Goal: Task Accomplishment & Management: Manage account settings

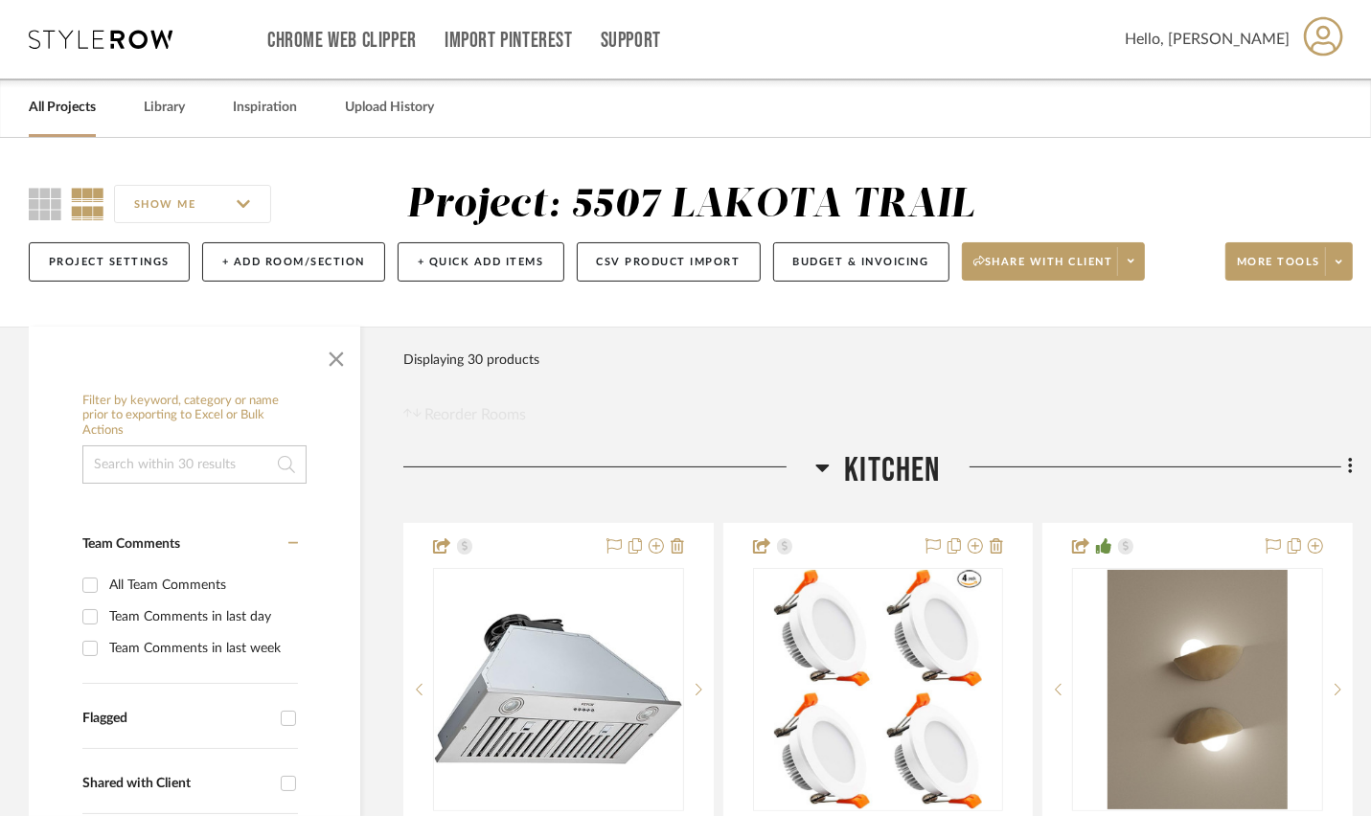
click at [57, 116] on link "All Projects" at bounding box center [62, 108] width 67 height 26
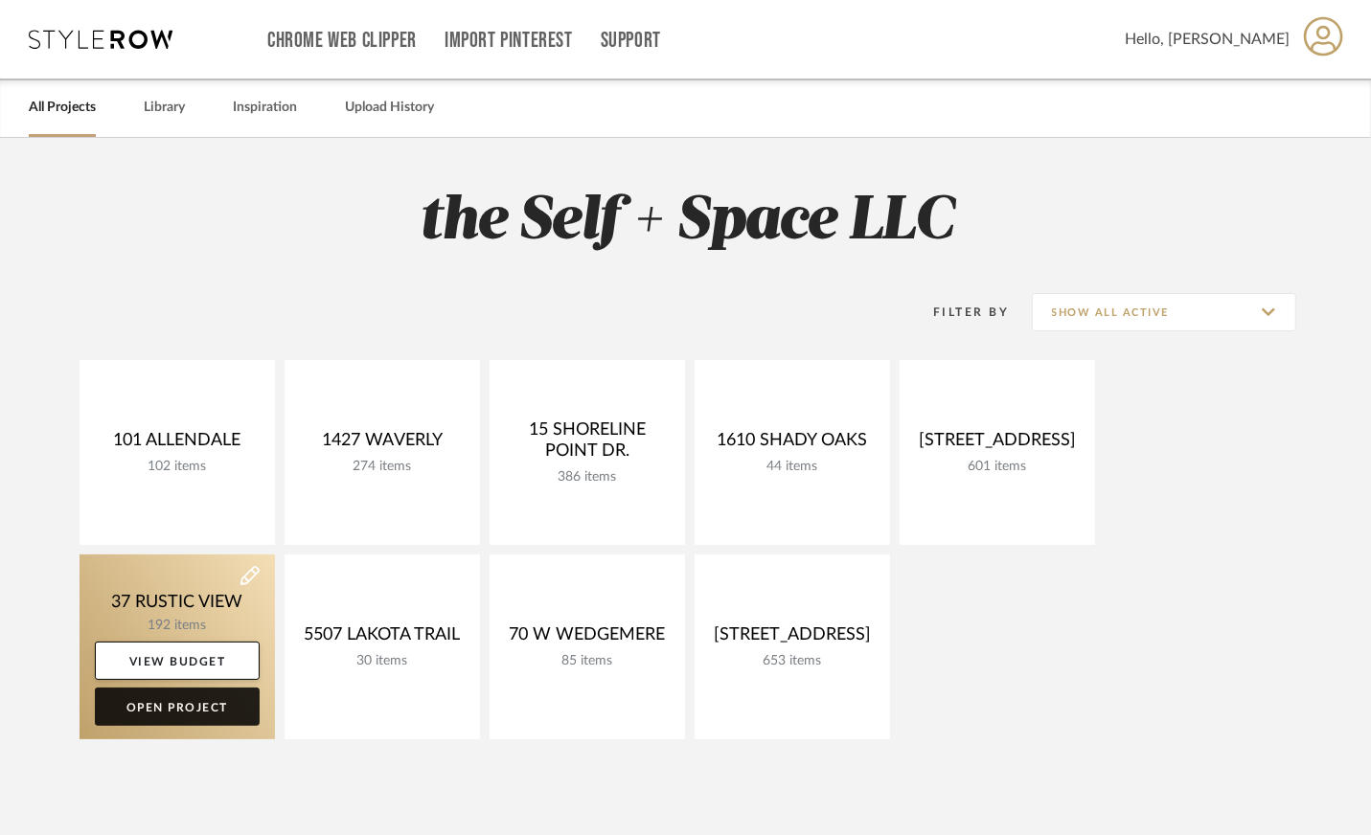
click at [190, 711] on link "Open Project" at bounding box center [177, 707] width 165 height 38
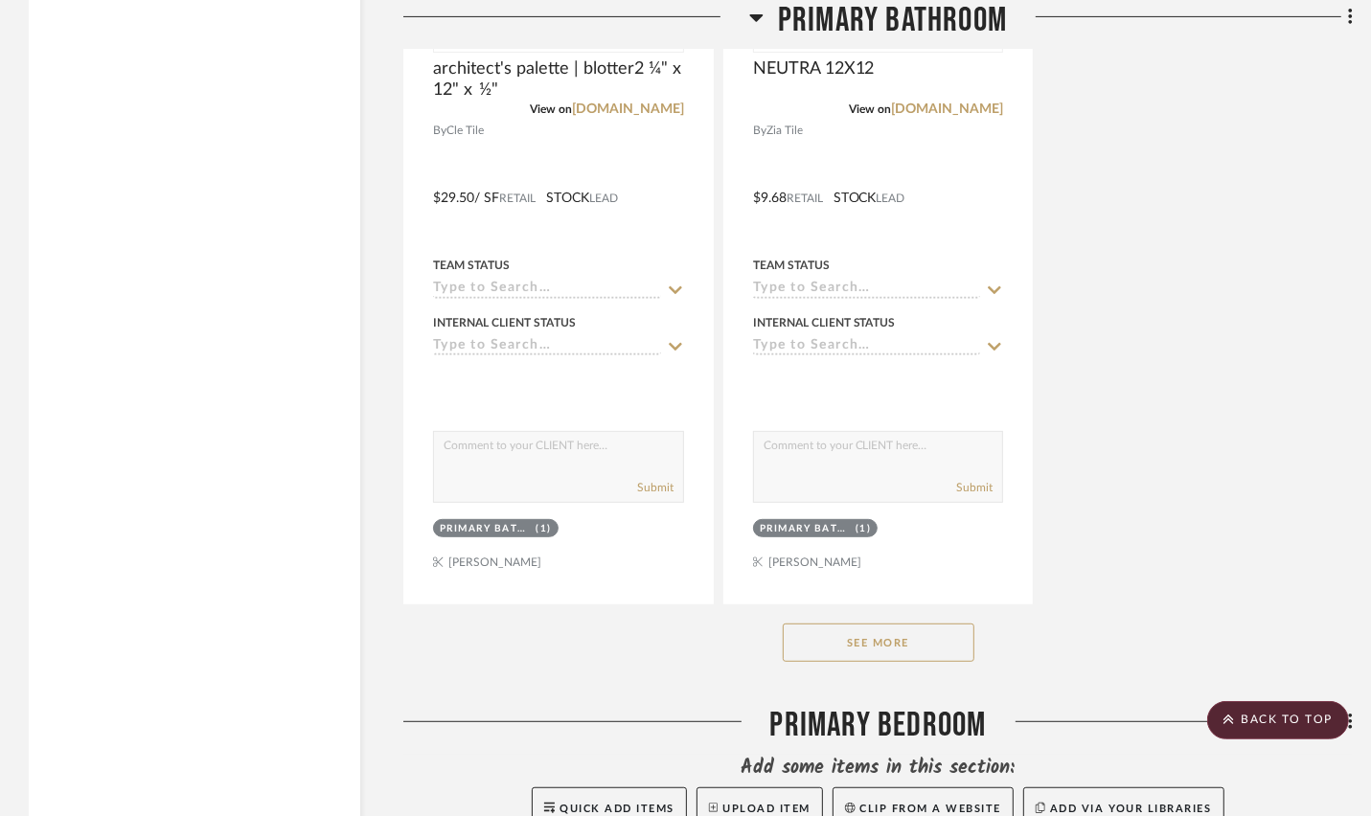
scroll to position [6286, 0]
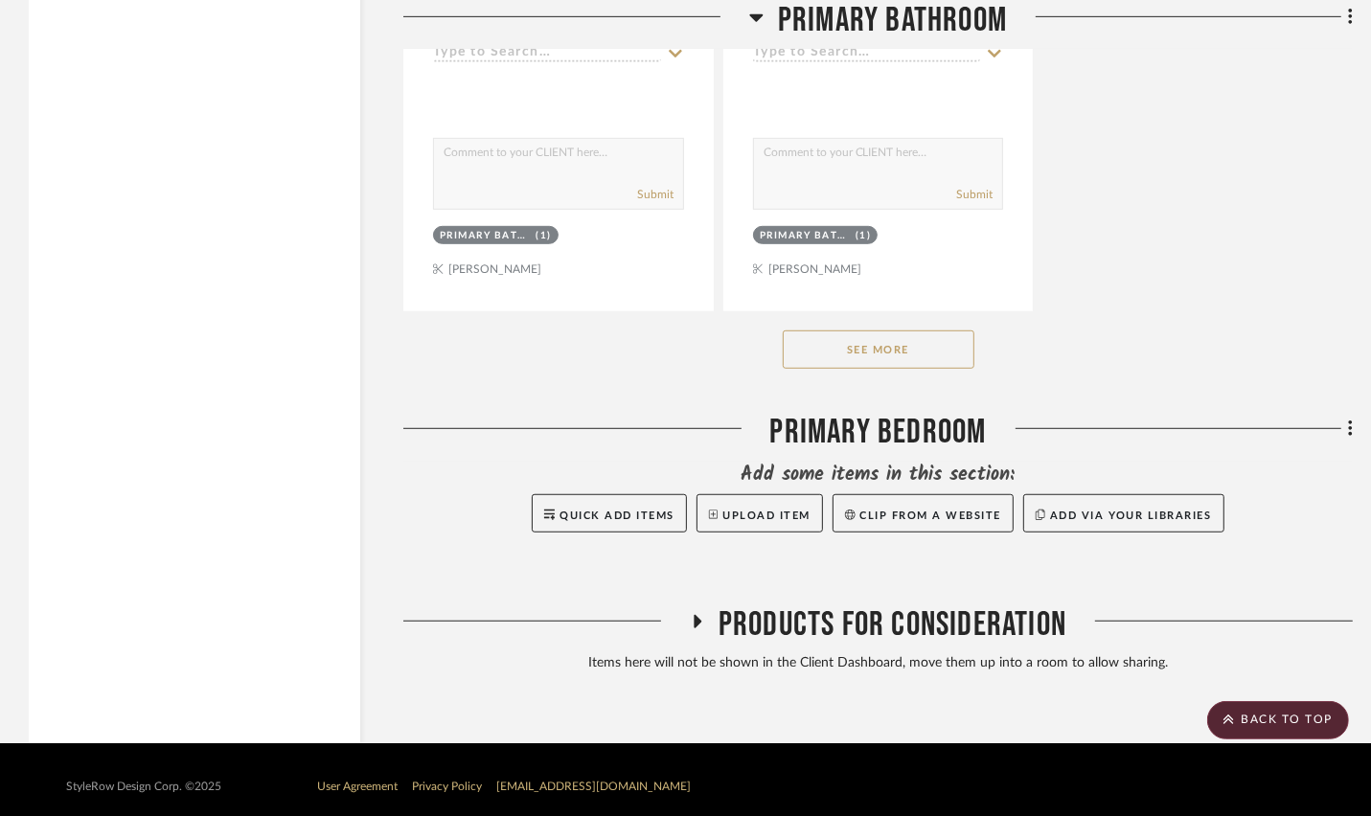
click at [816, 623] on span "Products For Consideration" at bounding box center [893, 625] width 348 height 41
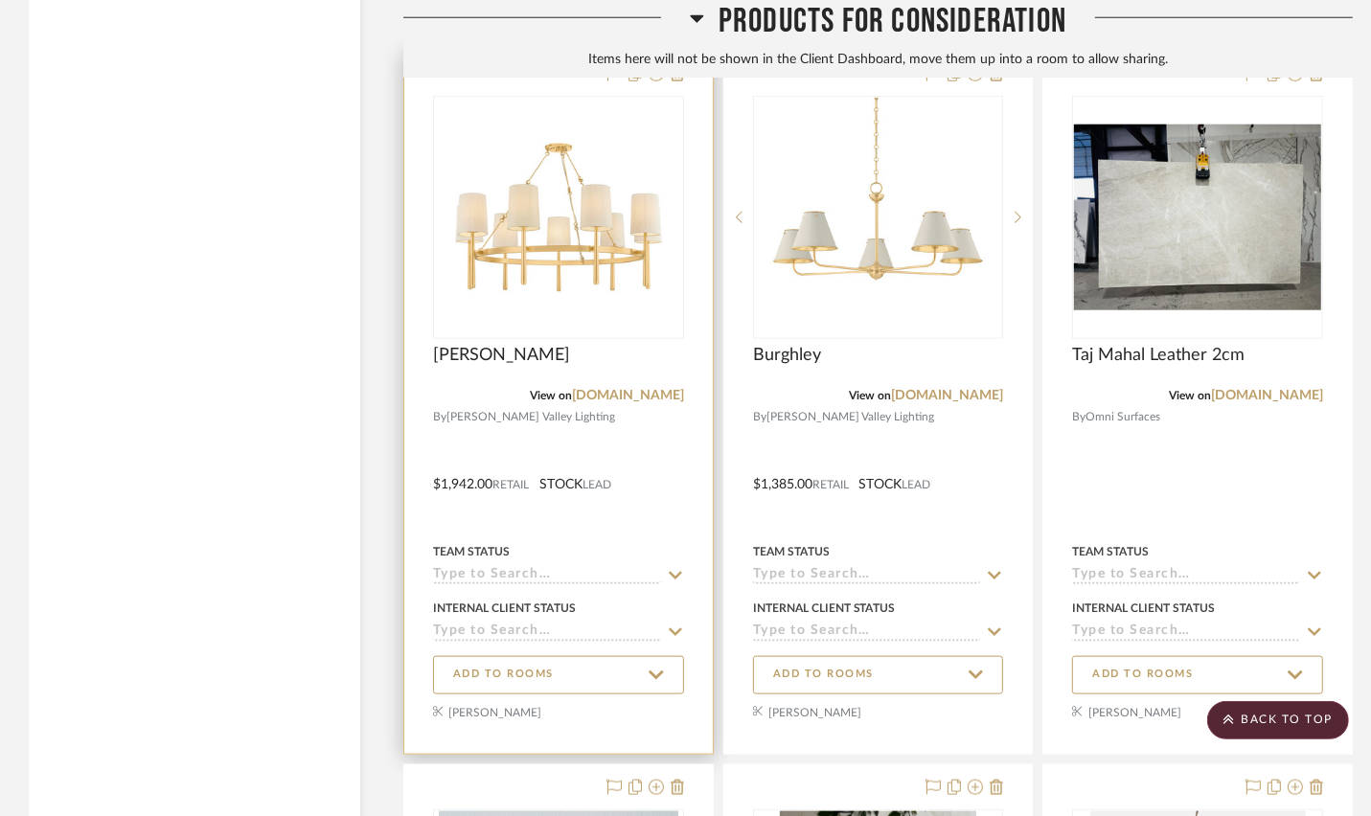
scroll to position [6941, 0]
click at [672, 542] on div "Team Status" at bounding box center [558, 550] width 251 height 17
click at [661, 517] on div at bounding box center [558, 402] width 308 height 702
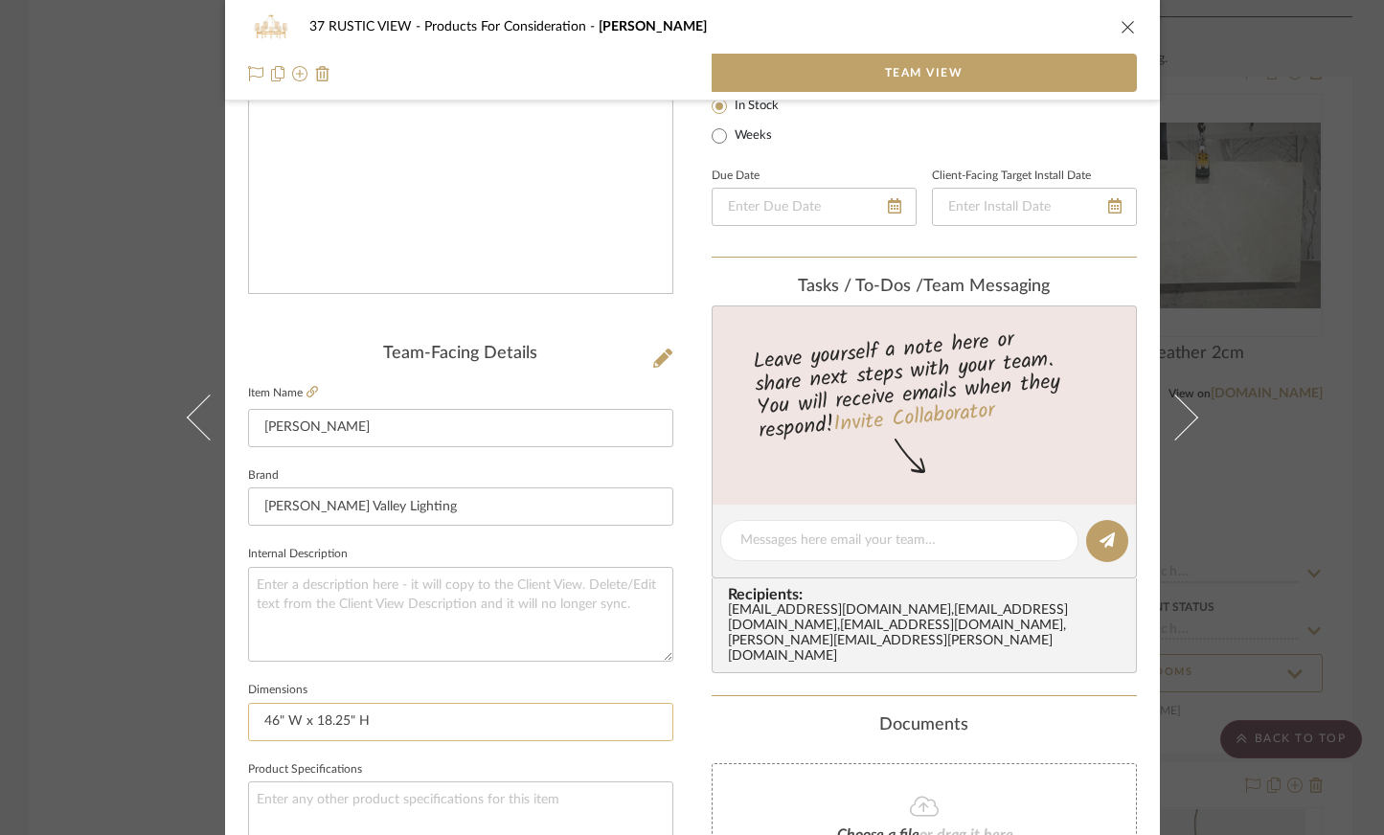
scroll to position [479, 0]
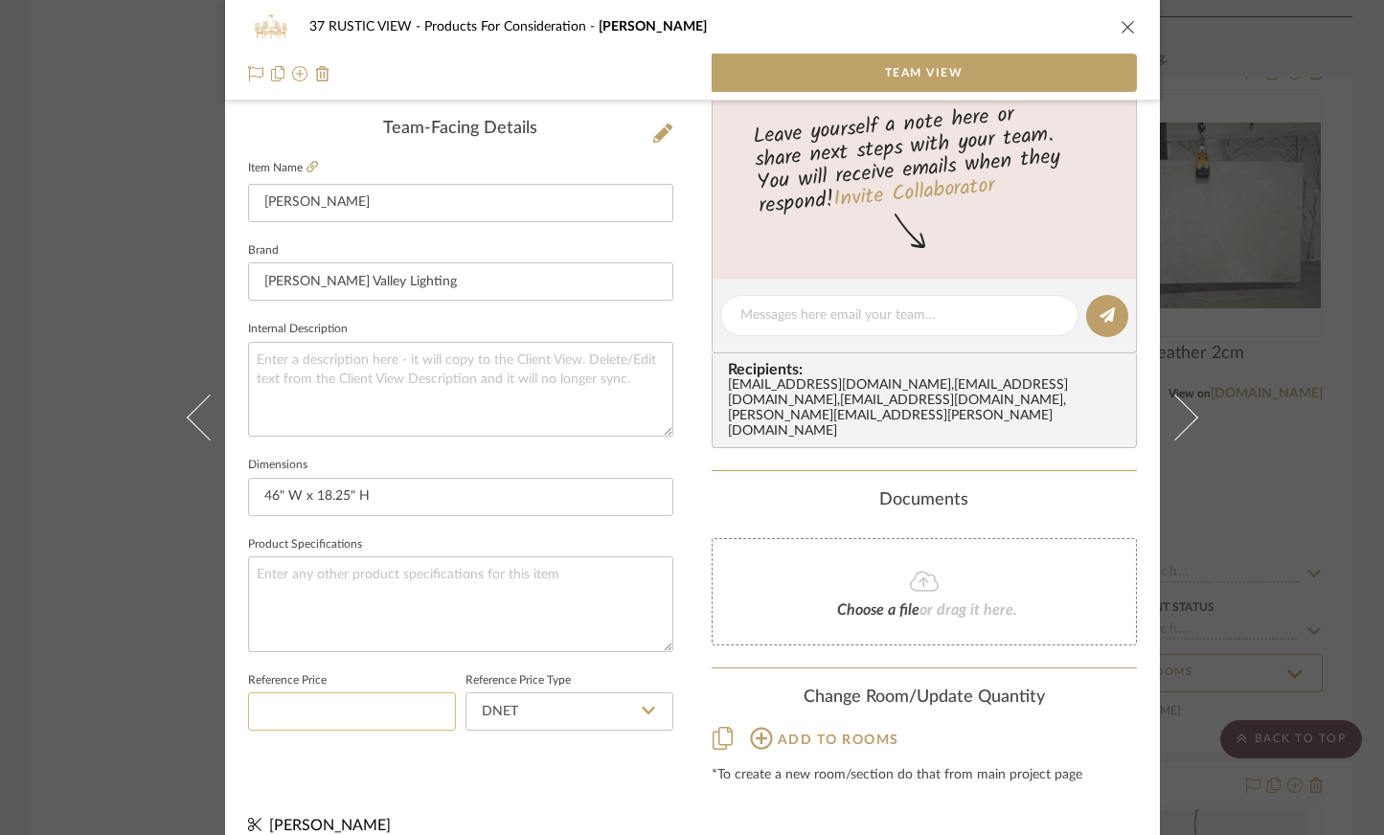
click at [371, 703] on input at bounding box center [352, 712] width 208 height 38
click at [513, 723] on input "DNET" at bounding box center [570, 712] width 208 height 38
click at [536, 809] on div "Retail" at bounding box center [578, 806] width 237 height 49
type input "Retail"
click at [371, 698] on input at bounding box center [352, 712] width 208 height 38
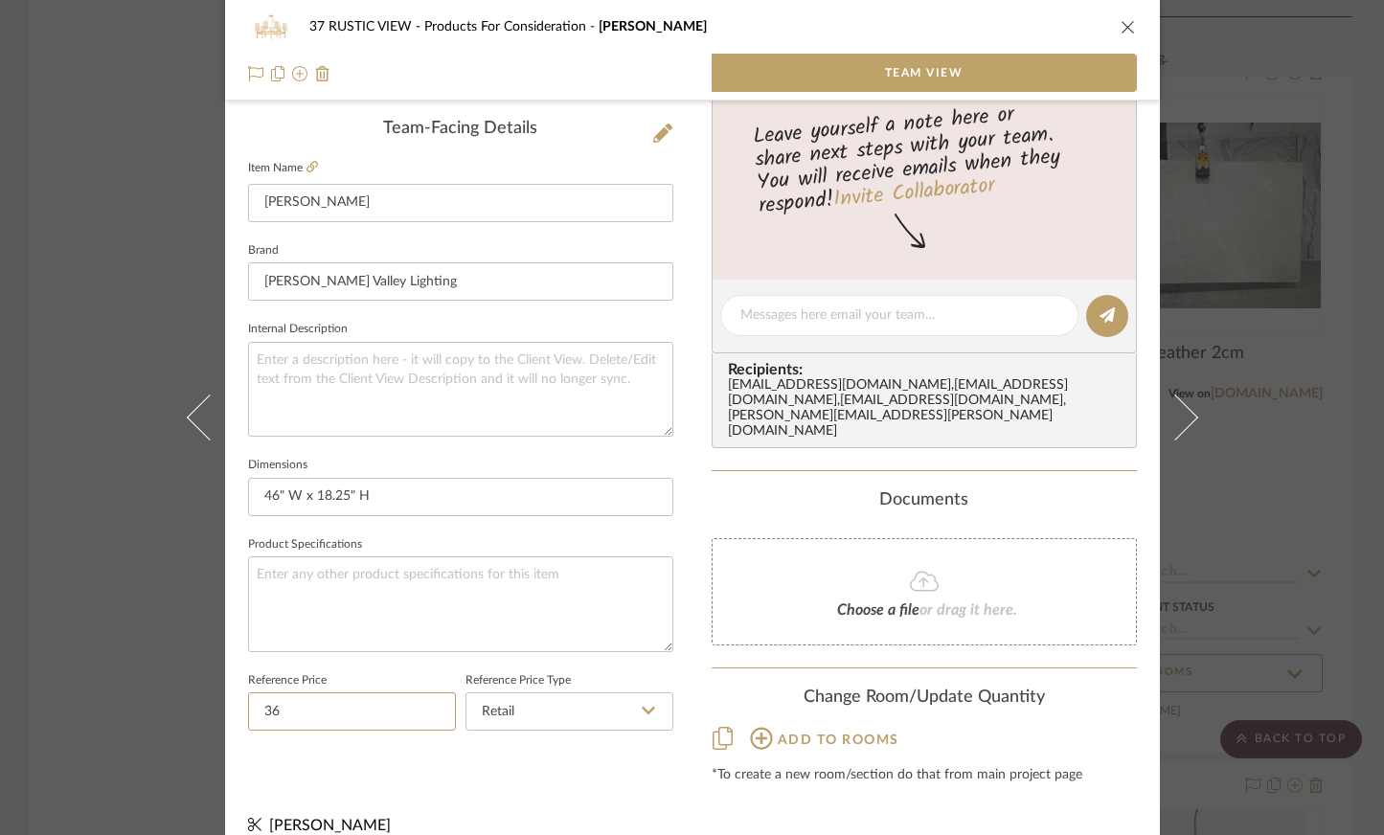
type input "3"
click at [576, 714] on input "Retail" at bounding box center [570, 712] width 208 height 38
click at [537, 796] on div "Retail" at bounding box center [578, 806] width 237 height 49
click at [653, 124] on icon at bounding box center [662, 133] width 19 height 19
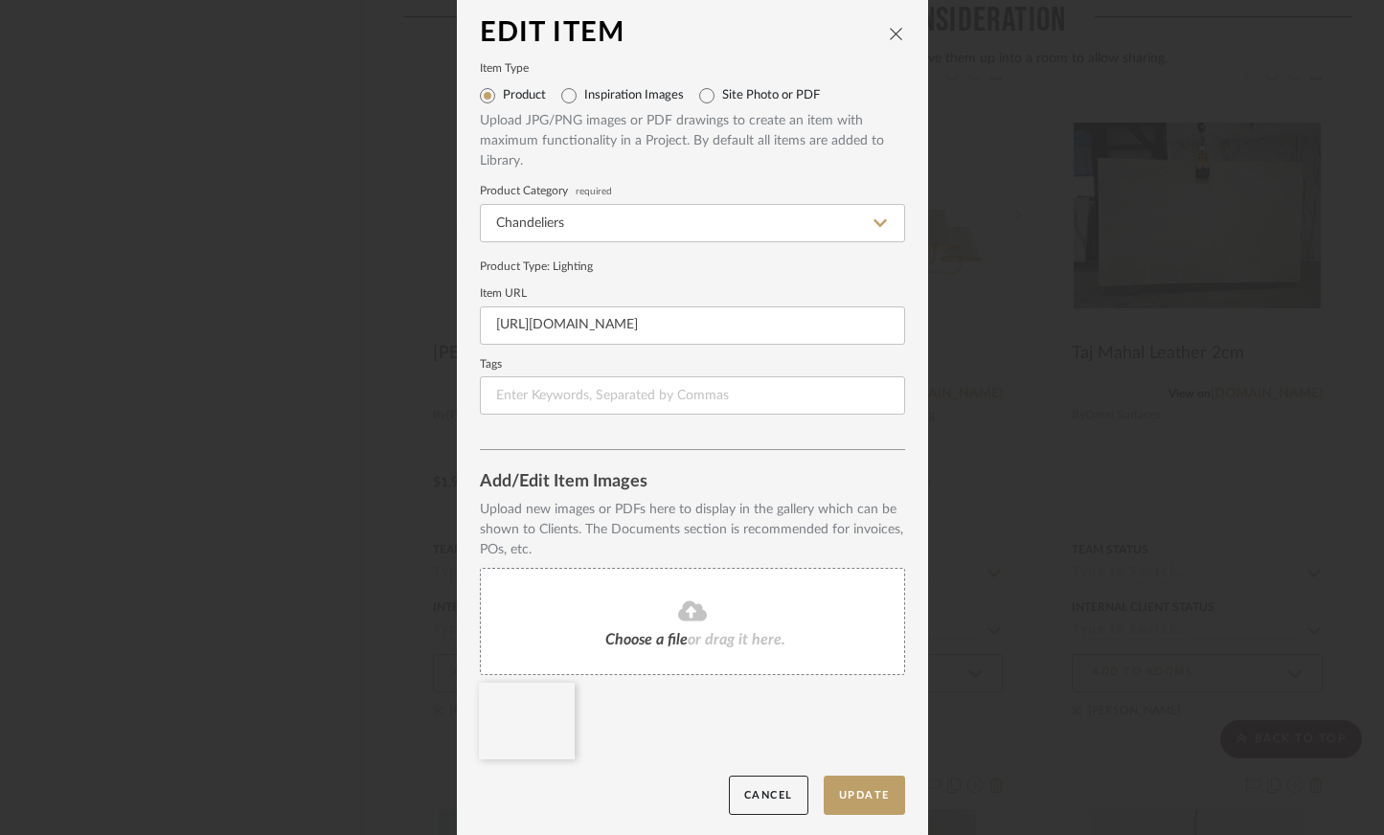
scroll to position [0, 0]
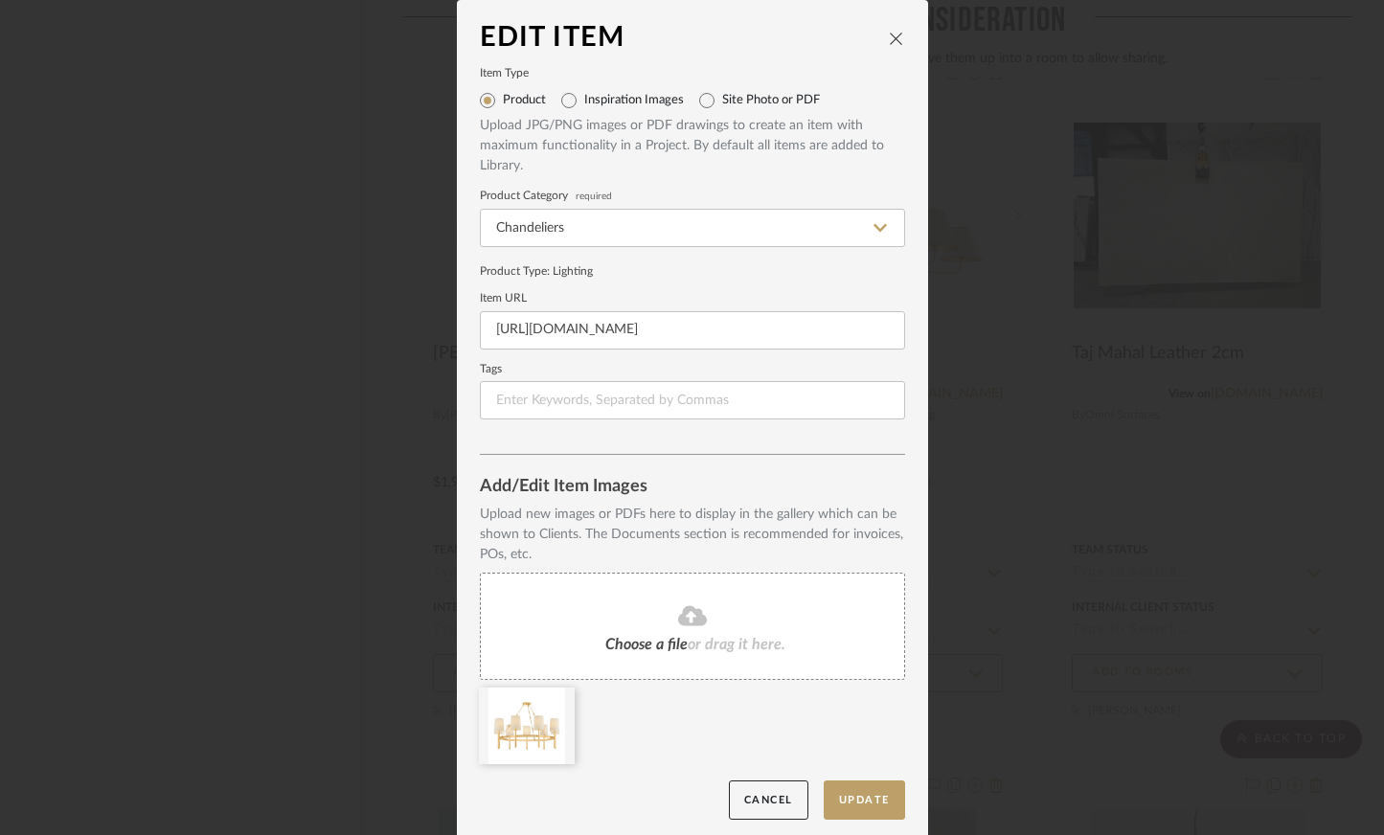
click at [889, 32] on icon "close" at bounding box center [896, 38] width 15 height 15
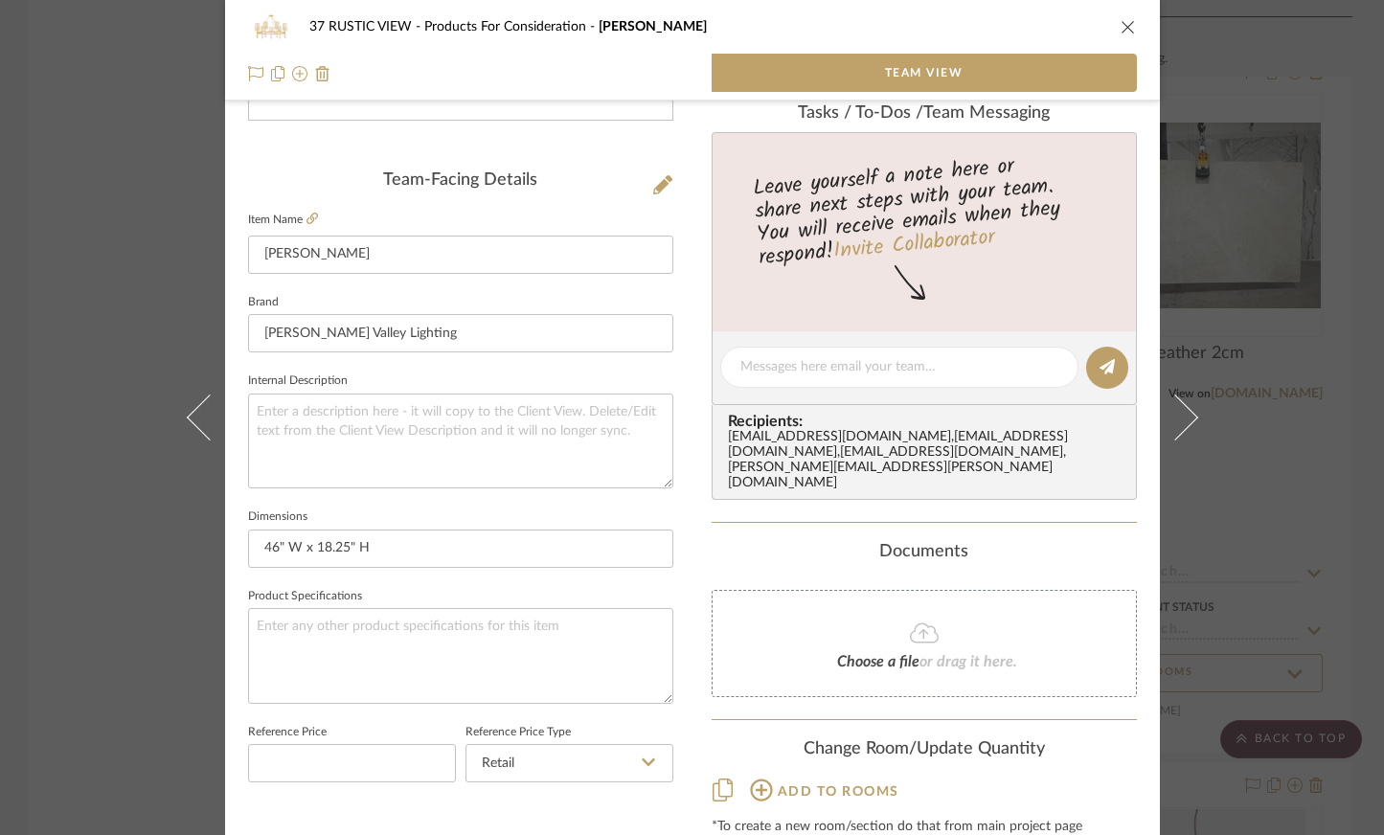
scroll to position [479, 0]
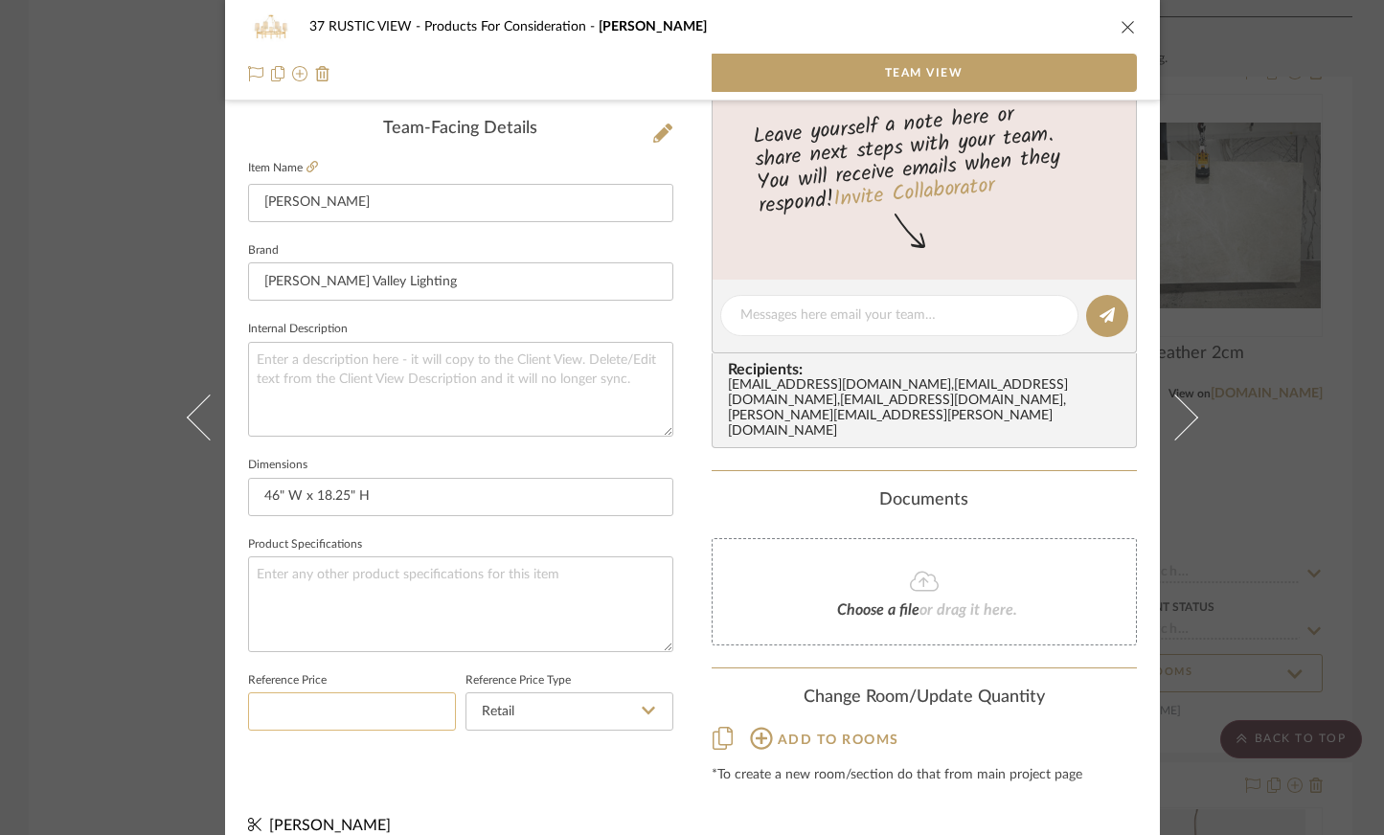
click at [435, 714] on input at bounding box center [352, 712] width 208 height 38
click at [579, 720] on input "Retail" at bounding box center [570, 712] width 208 height 38
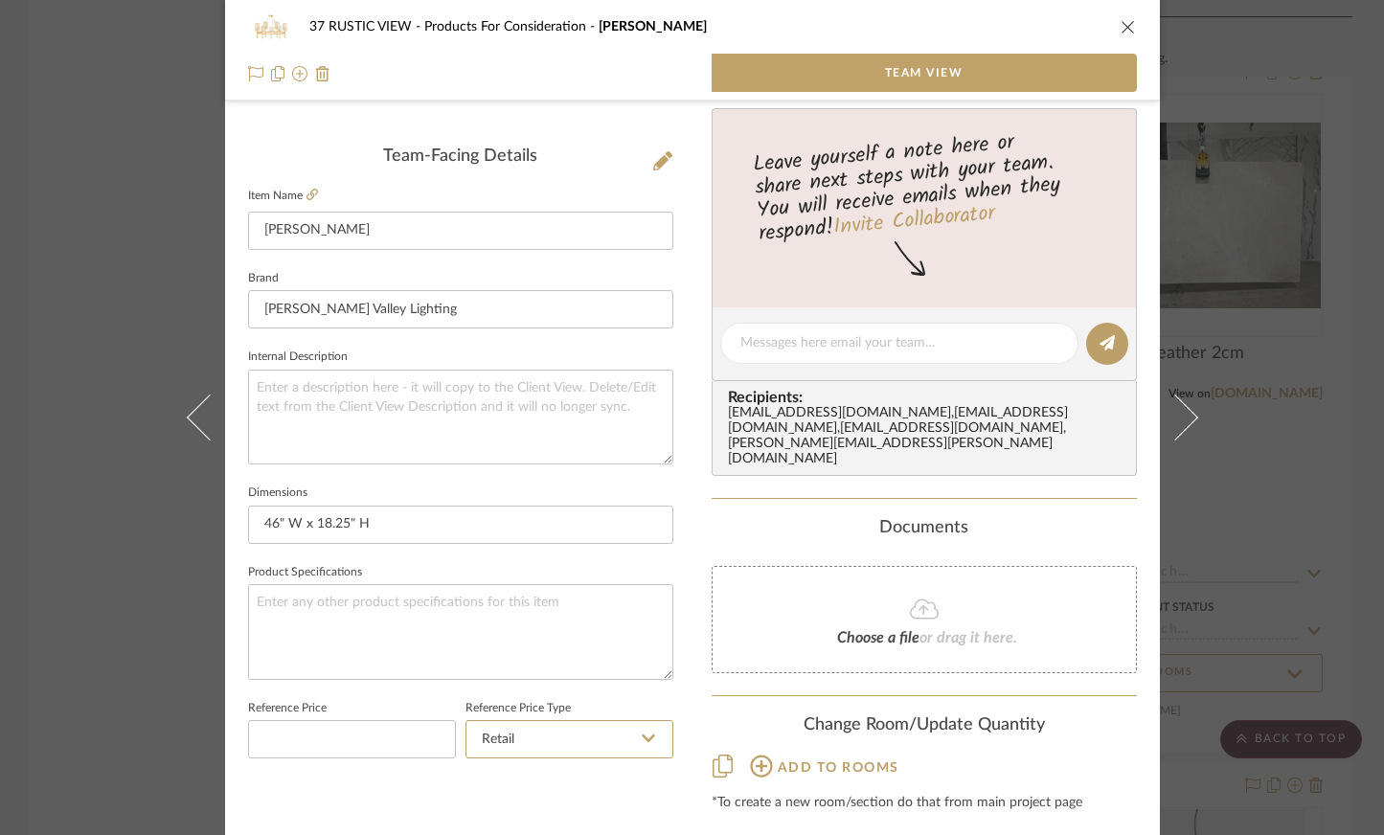
scroll to position [445, 0]
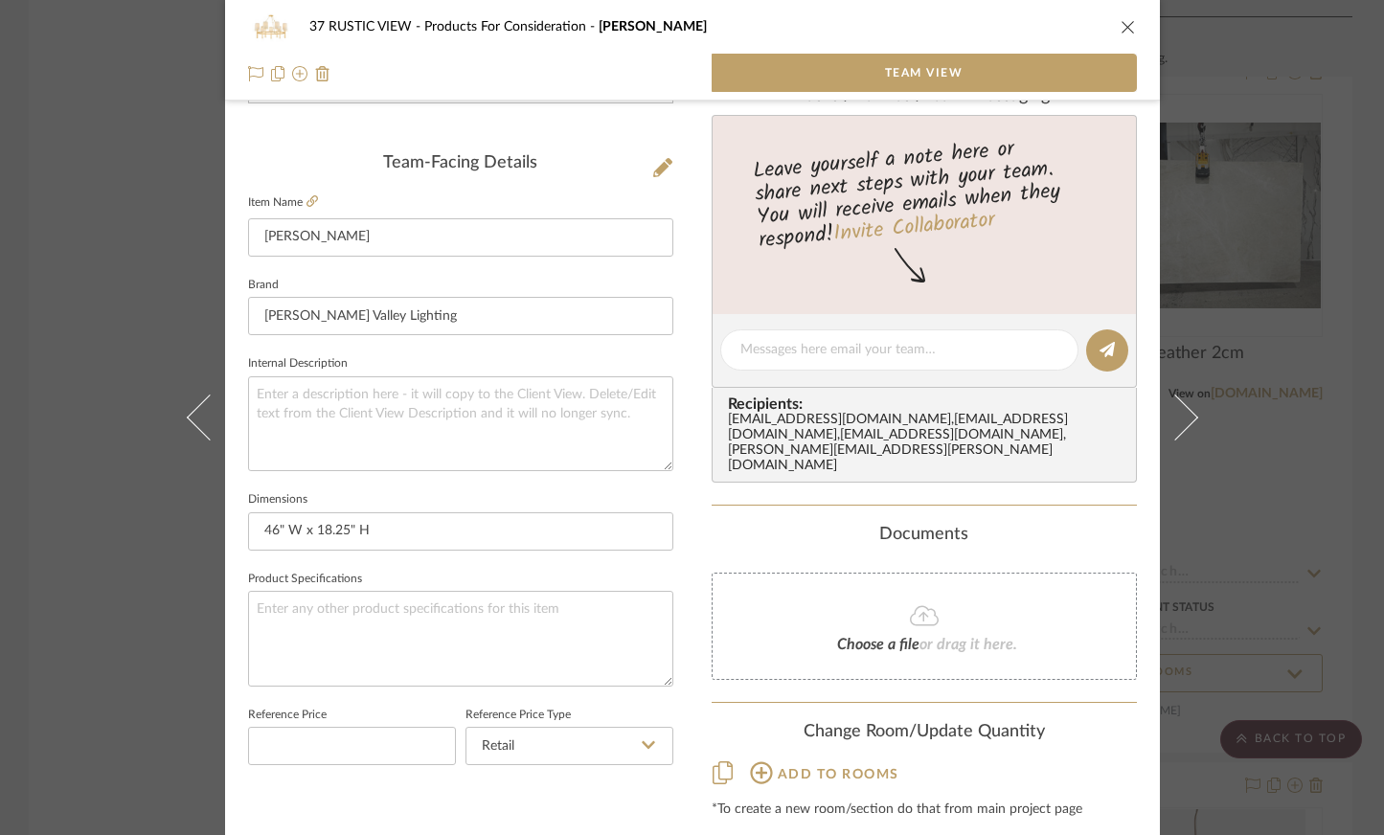
click at [841, 768] on span "Add to rooms" at bounding box center [839, 774] width 122 height 13
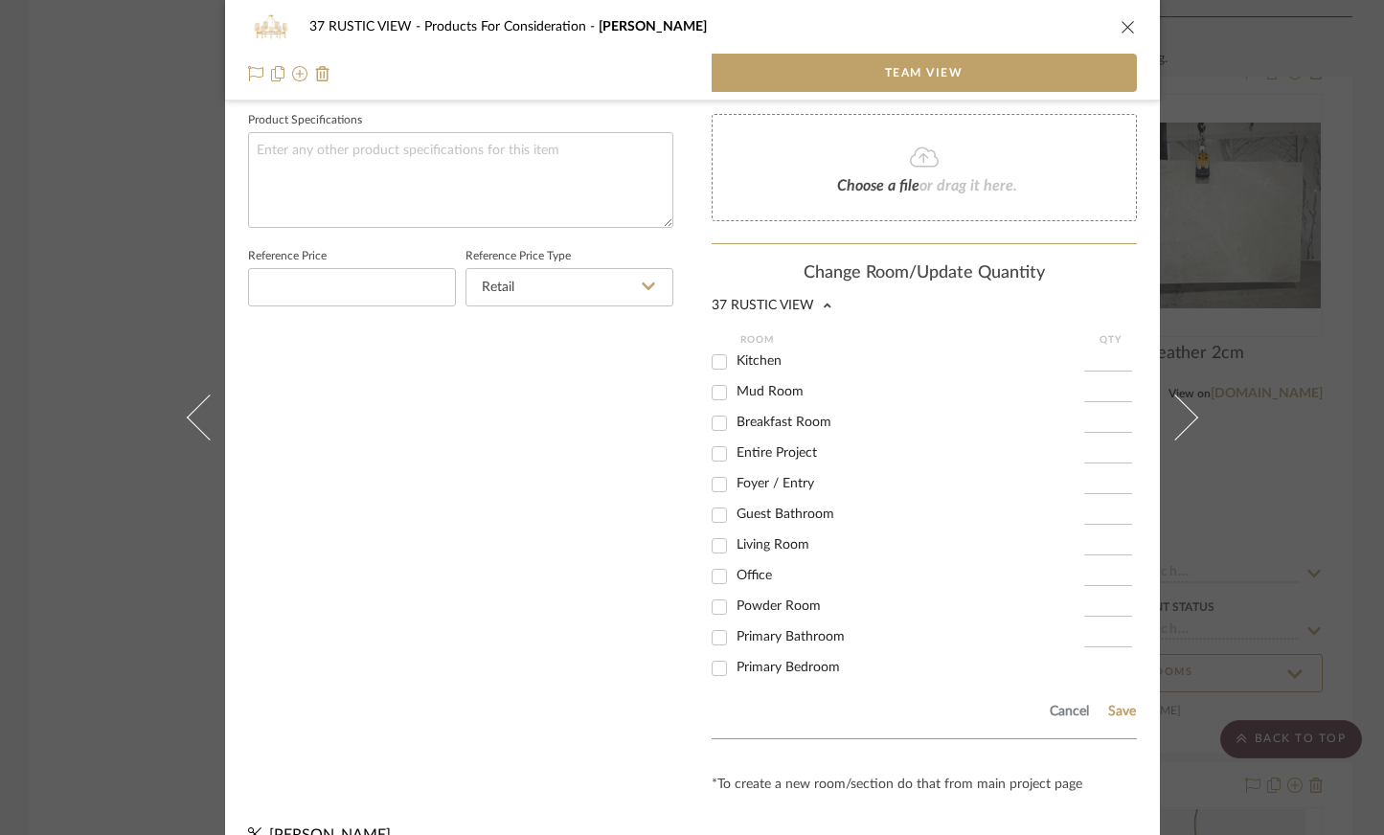
scroll to position [22, 0]
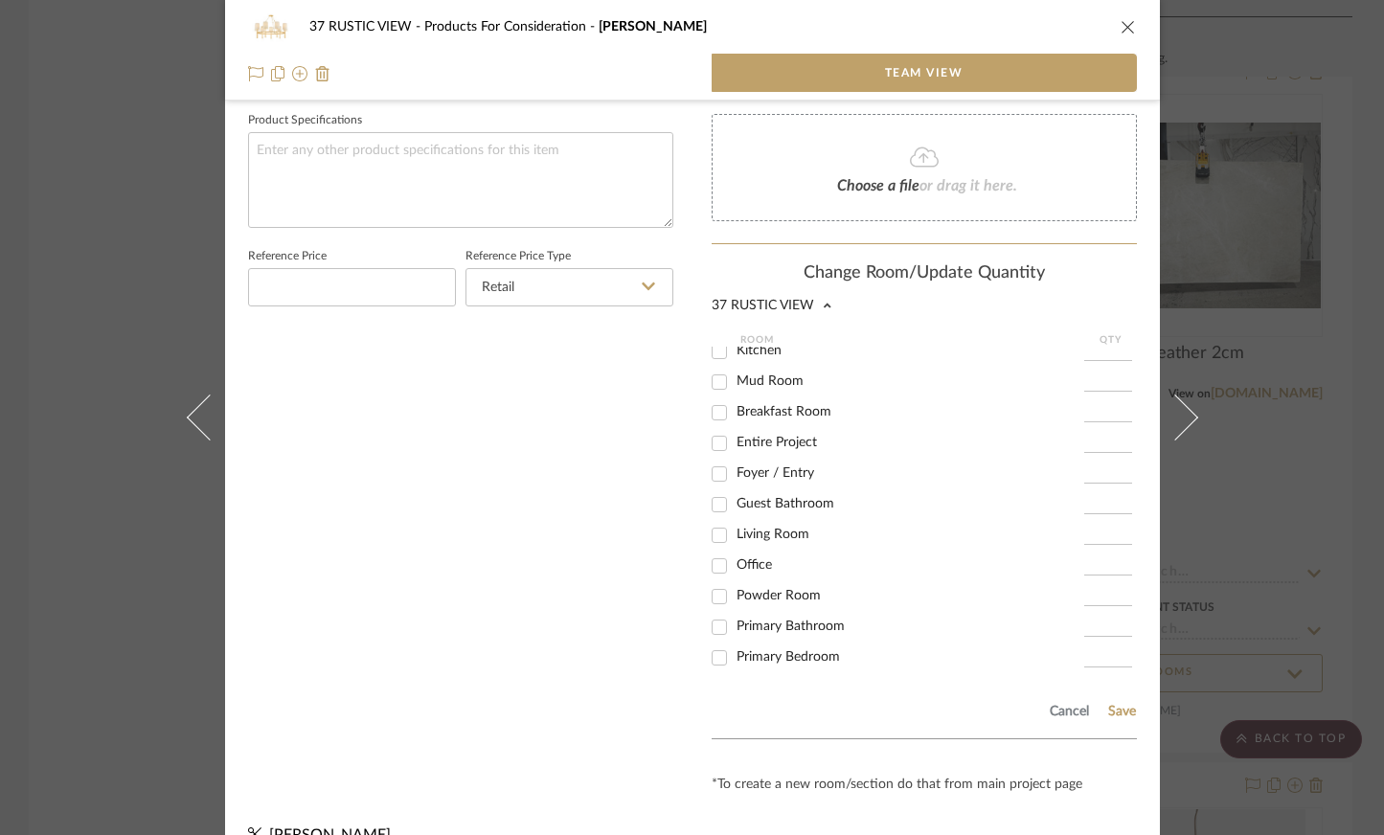
click at [784, 405] on span "Breakfast Room" at bounding box center [784, 411] width 95 height 13
click at [735, 398] on input "Breakfast Room" at bounding box center [719, 413] width 31 height 31
checkbox input "true"
type input "1"
click at [1112, 704] on button "Save" at bounding box center [1122, 711] width 30 height 15
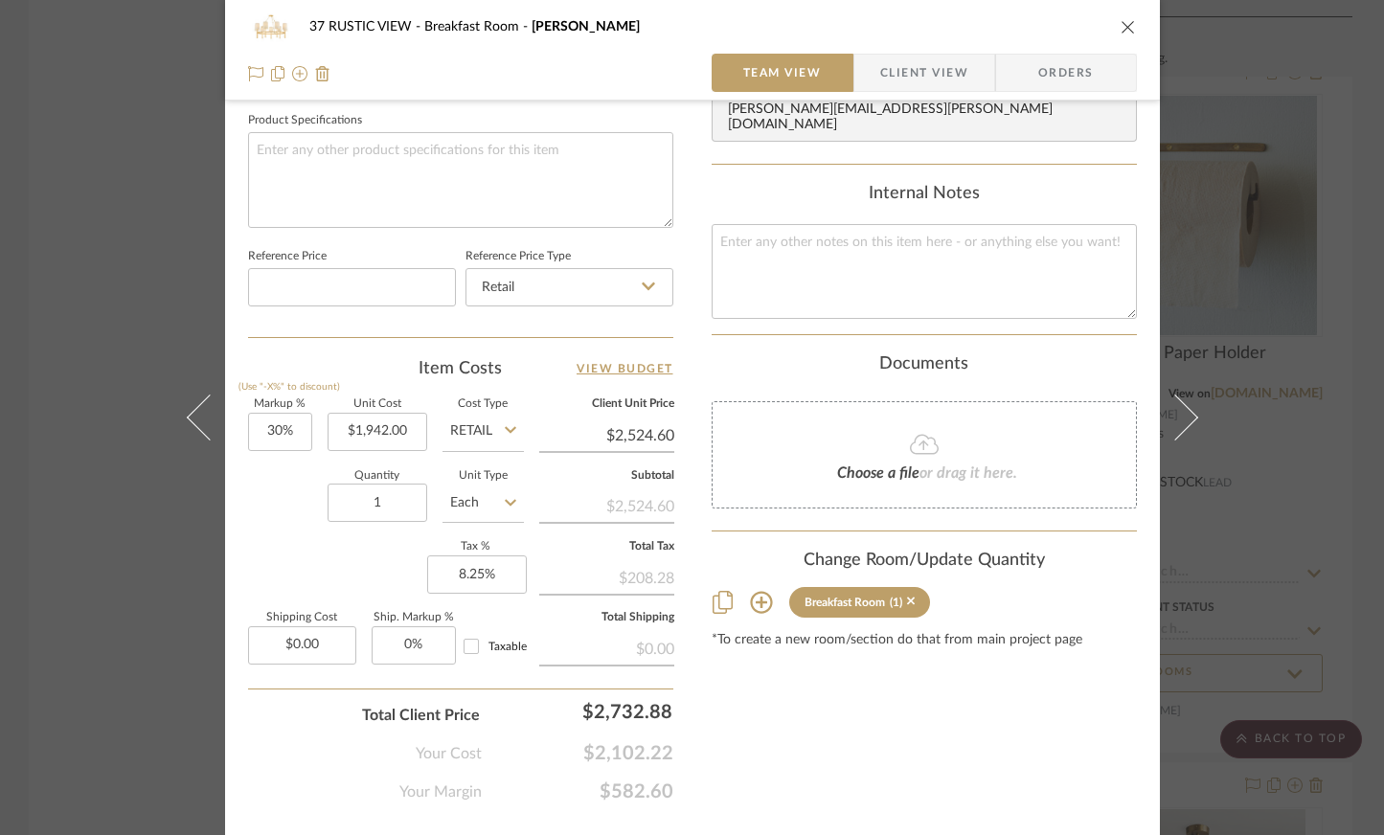
click at [1122, 14] on div "37 RUSTIC VIEW Breakfast Room [PERSON_NAME]" at bounding box center [692, 27] width 889 height 38
click at [1121, 24] on icon "close" at bounding box center [1128, 26] width 15 height 15
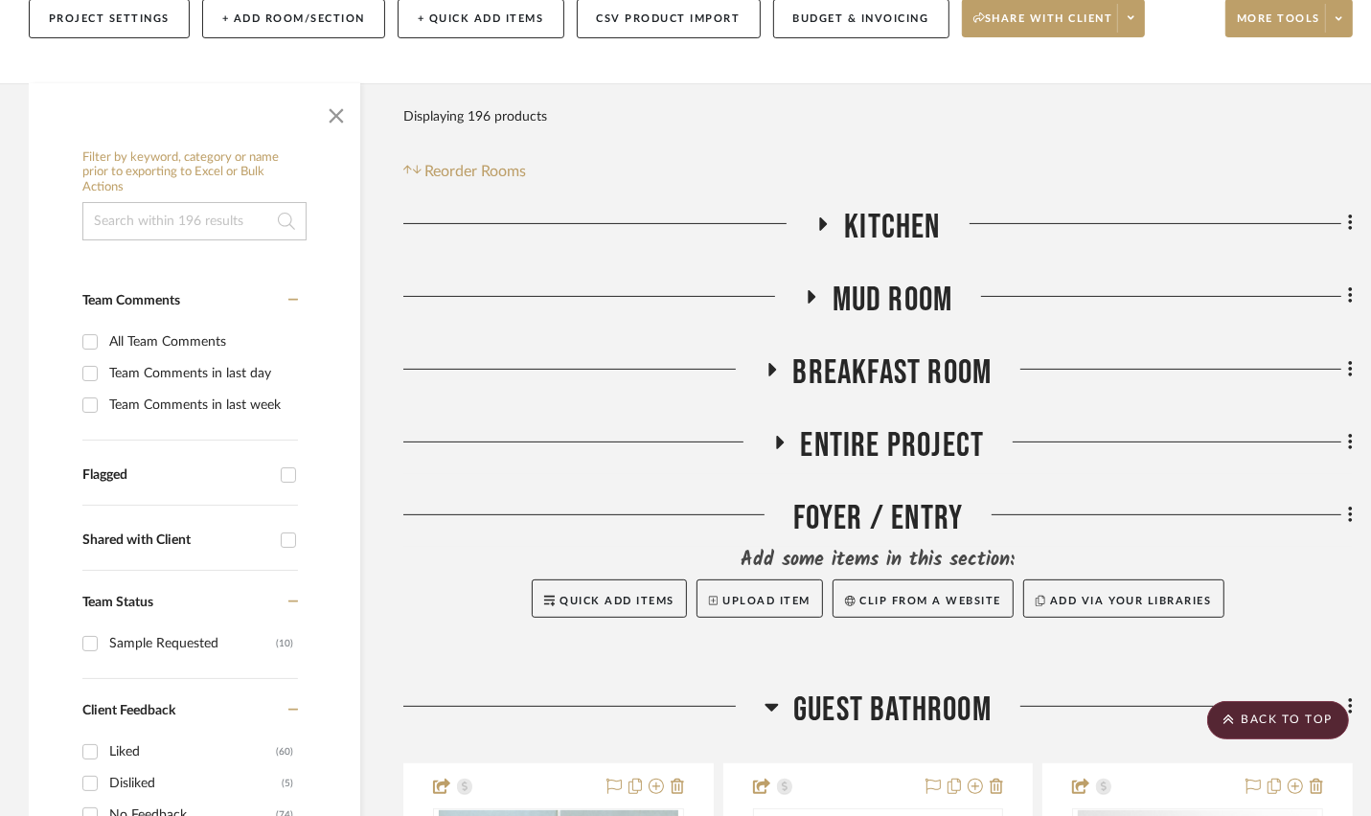
scroll to position [0, 0]
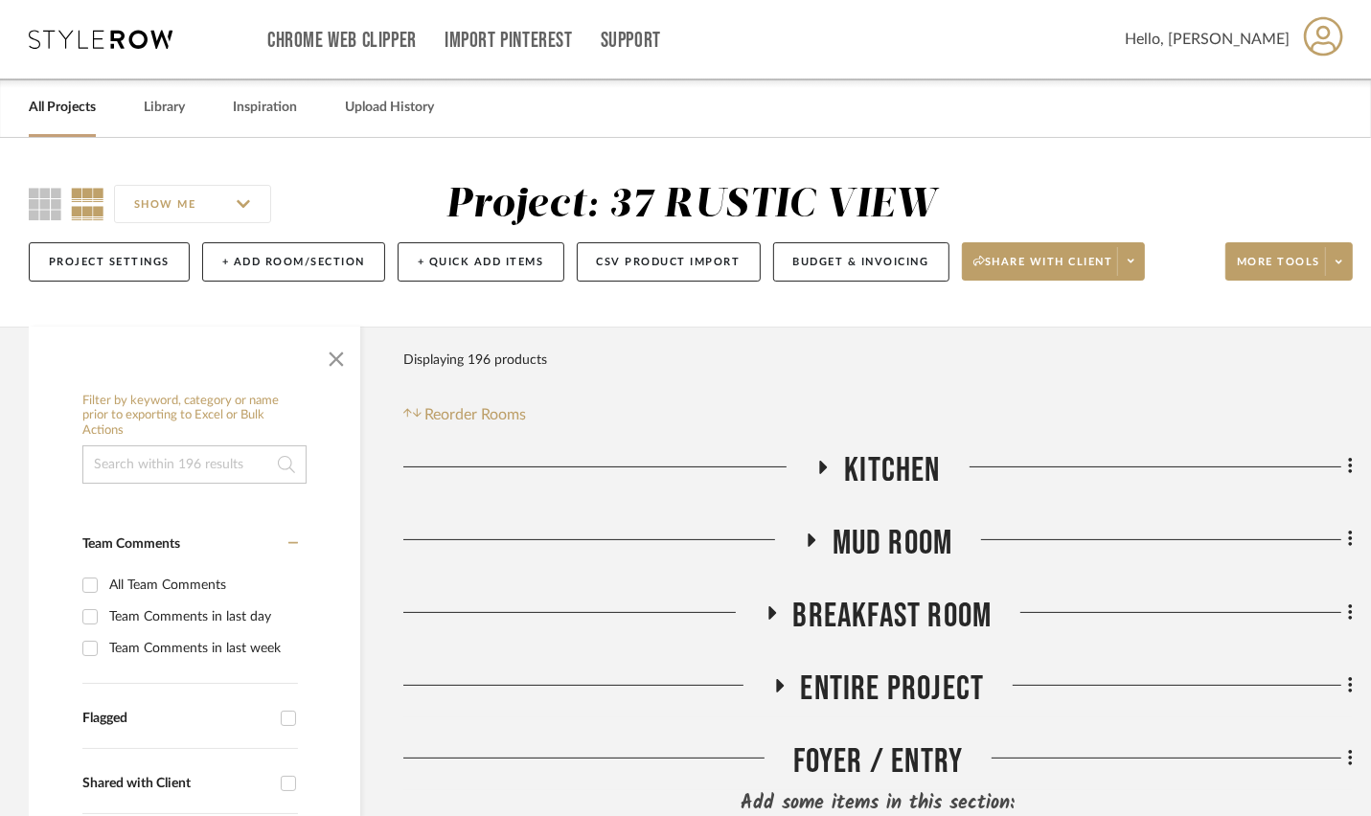
click at [840, 624] on span "Breakfast Room" at bounding box center [892, 616] width 199 height 41
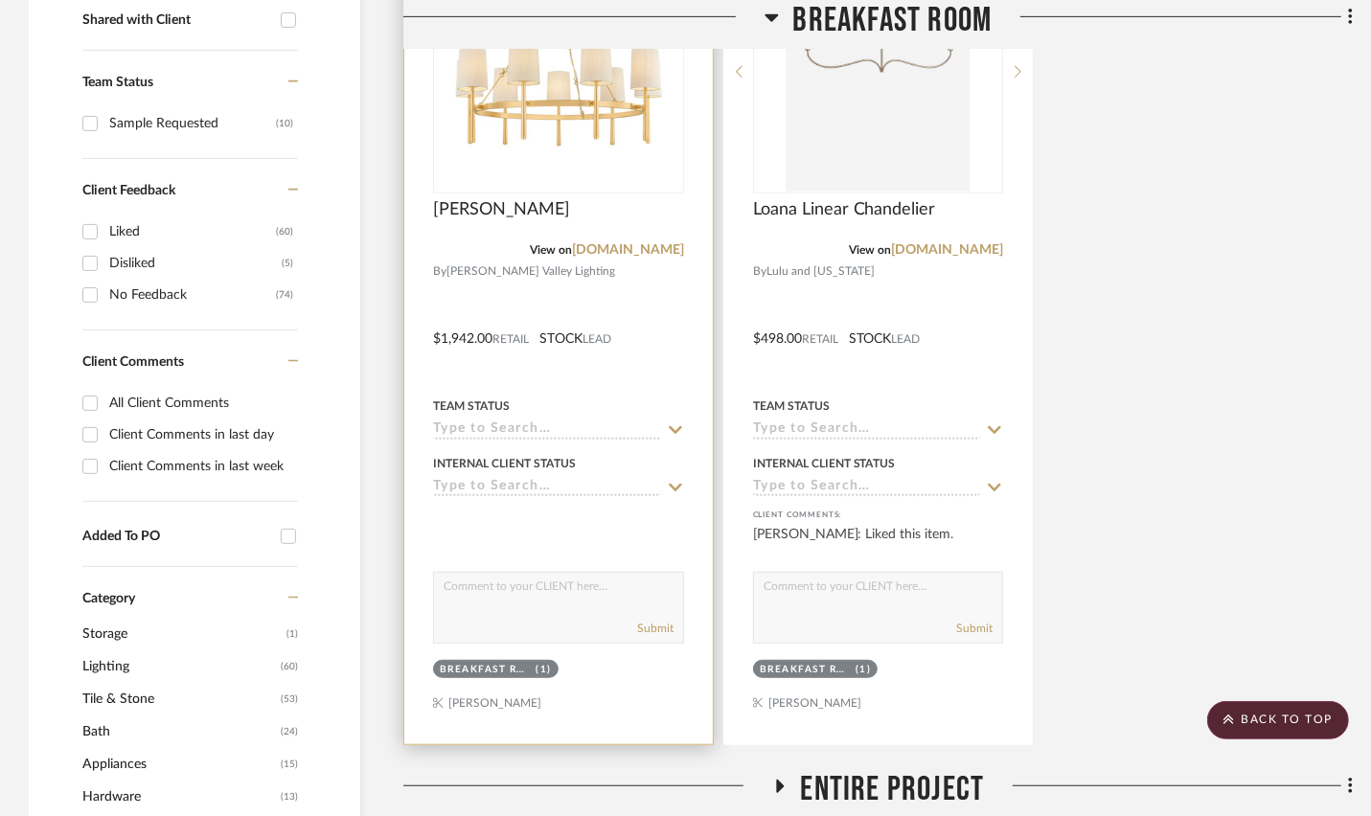
scroll to position [781, 0]
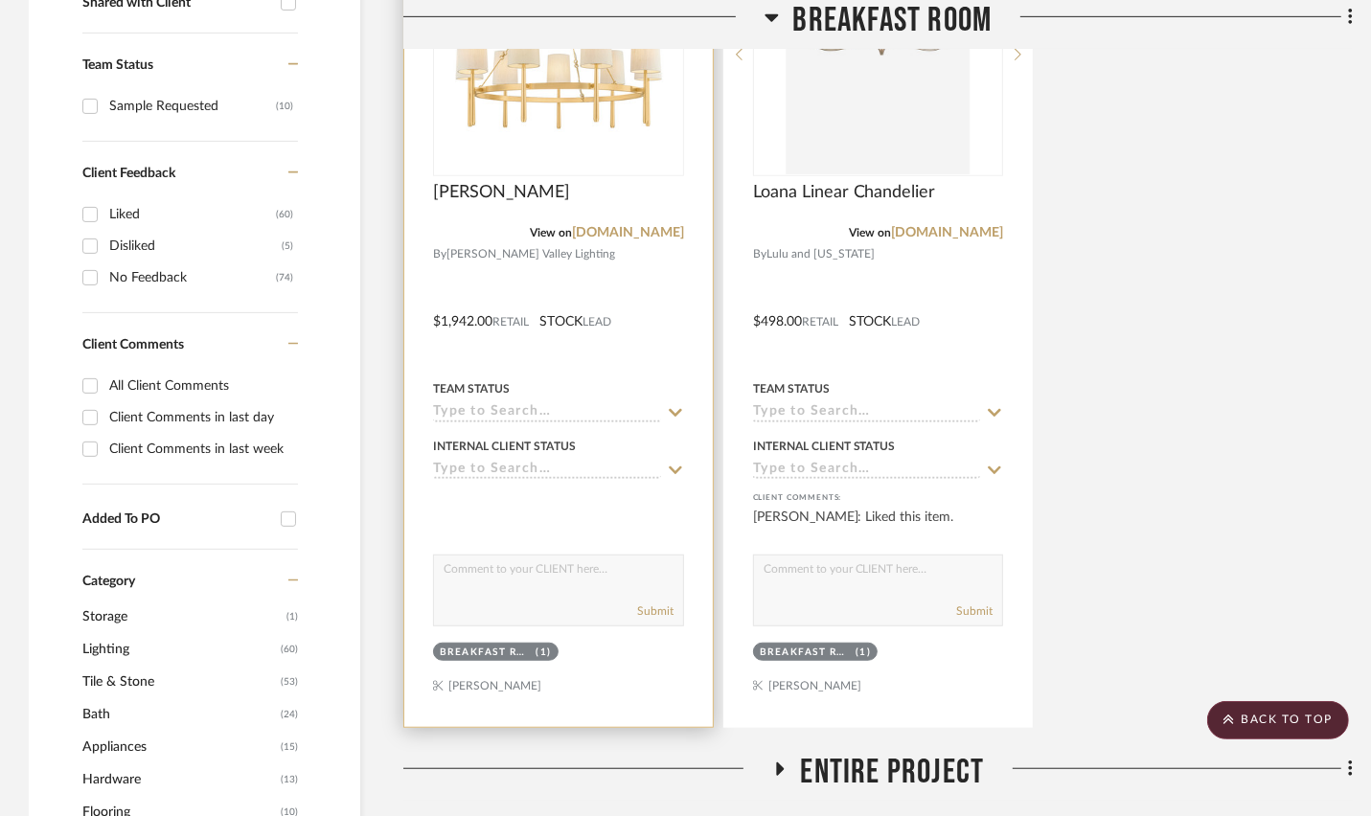
click at [664, 344] on div at bounding box center [558, 308] width 308 height 838
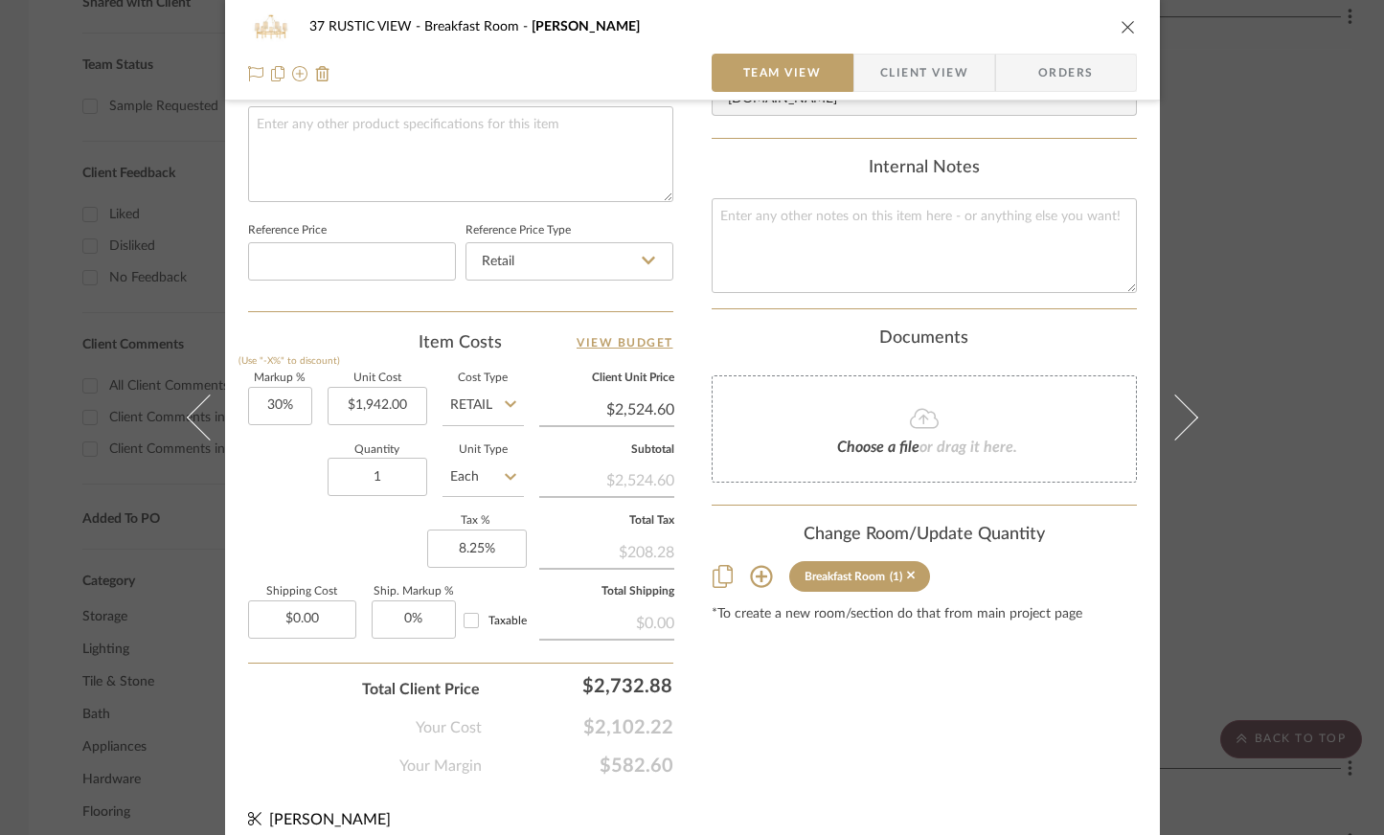
scroll to position [944, 0]
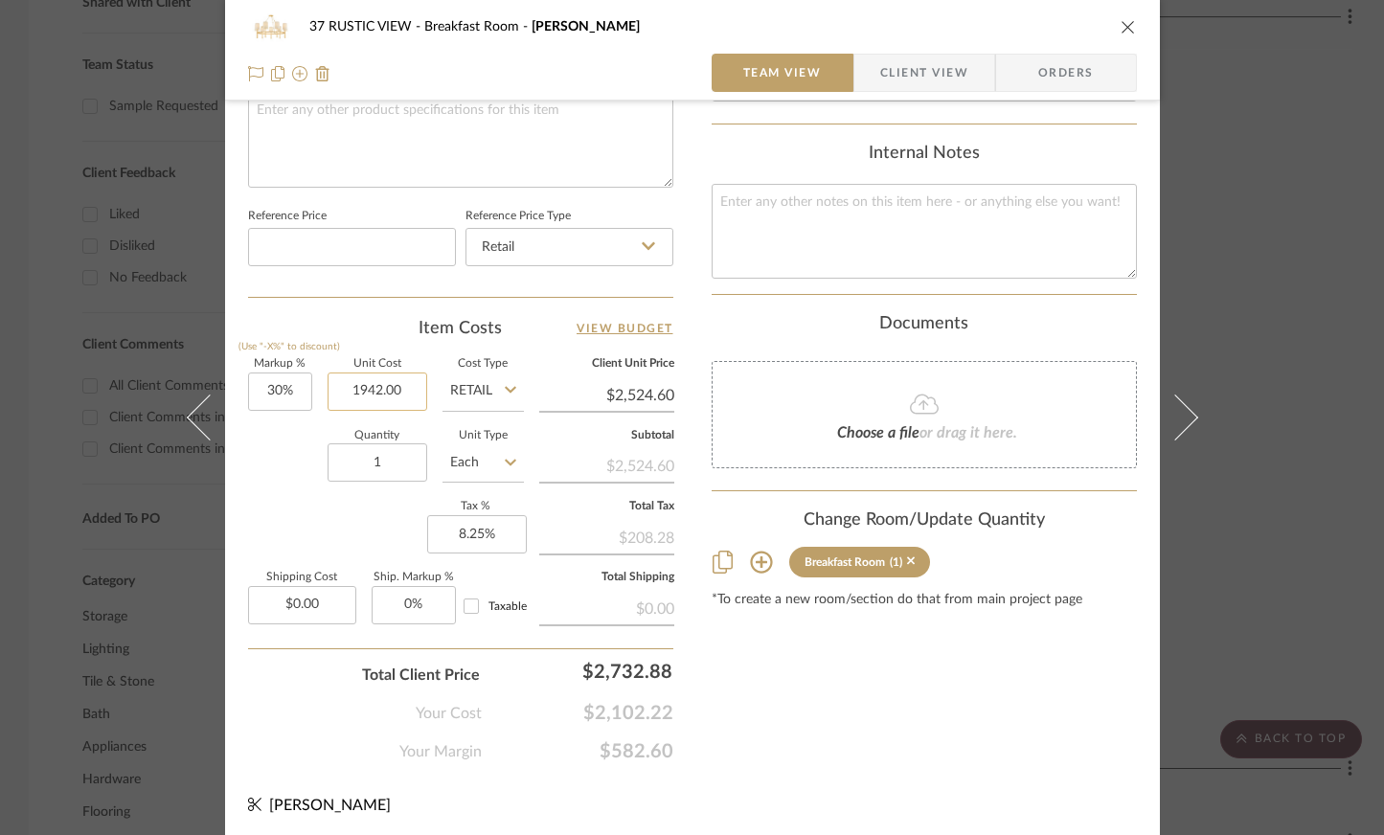
click at [383, 386] on input "1942.00" at bounding box center [378, 392] width 100 height 38
type input "$3,262.00"
click at [354, 477] on input "1" at bounding box center [378, 463] width 100 height 38
type input "$4,240.60"
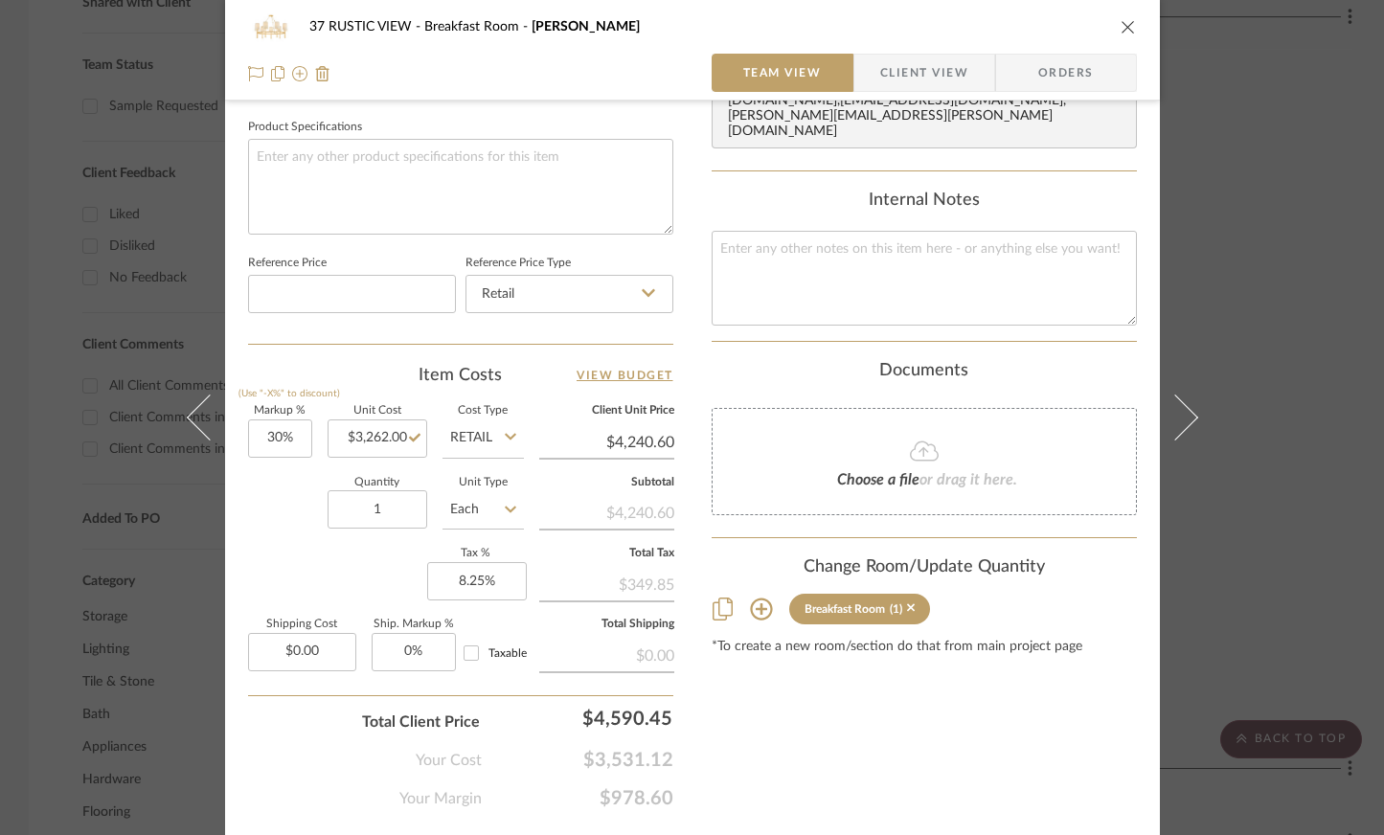
scroll to position [767, 0]
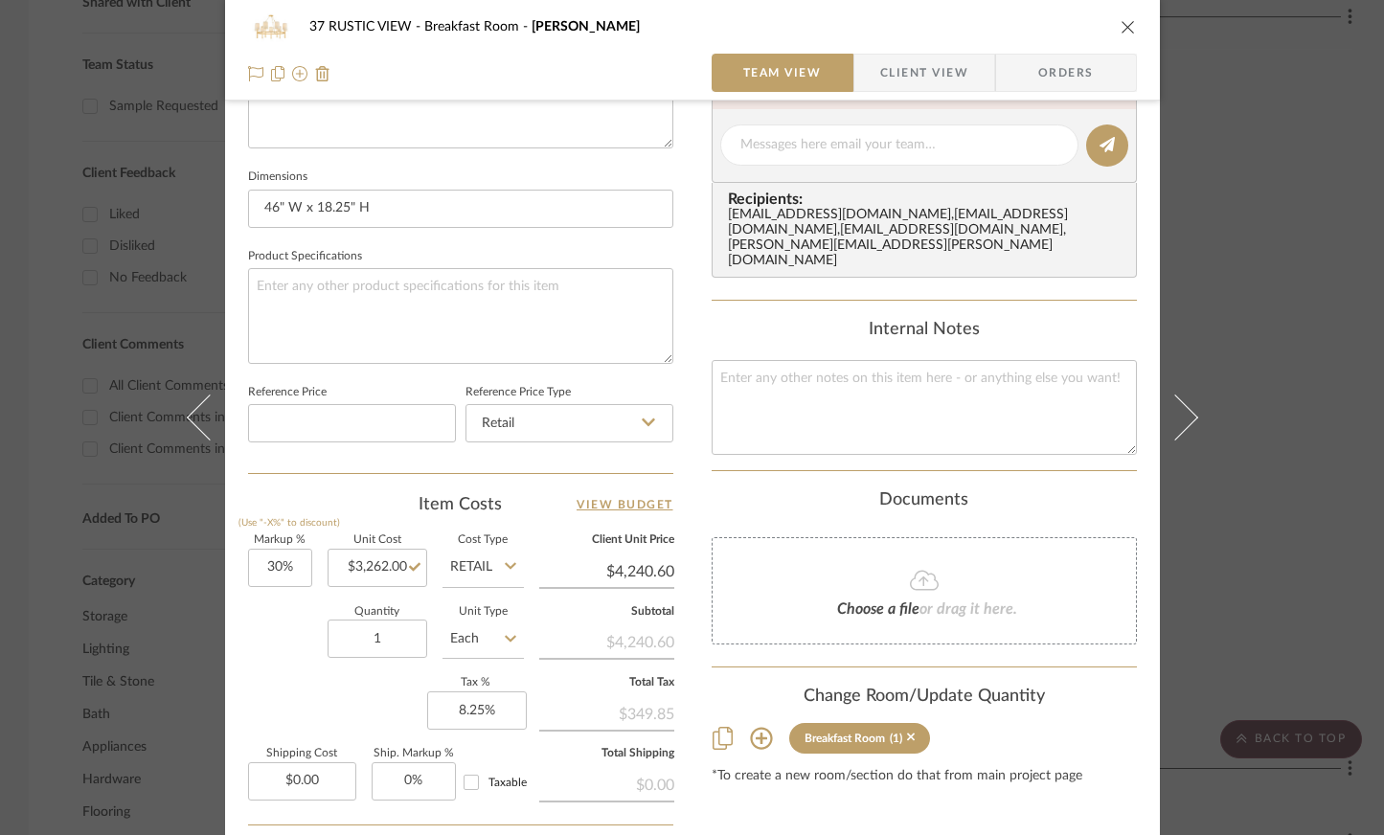
click at [1121, 29] on icon "close" at bounding box center [1128, 26] width 15 height 15
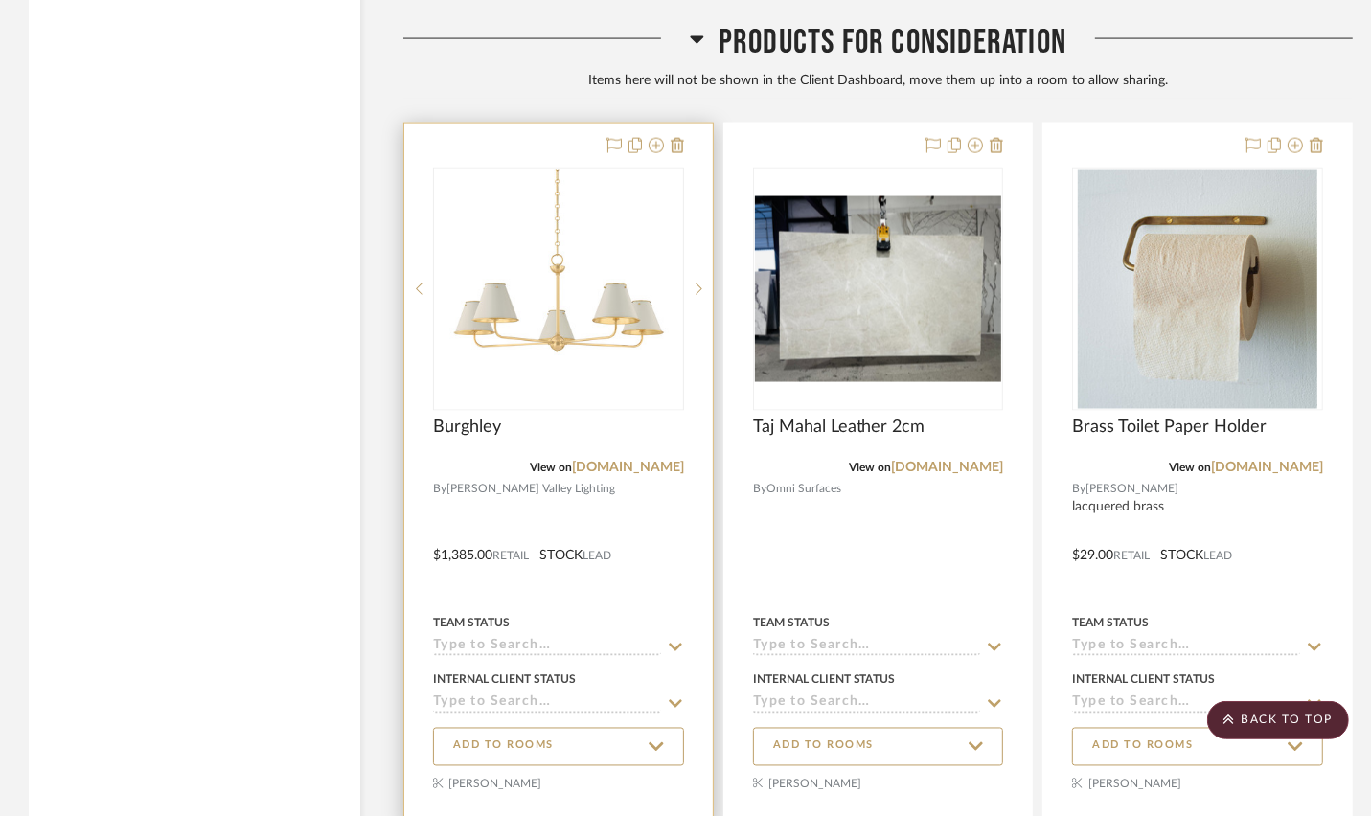
scroll to position [7745, 0]
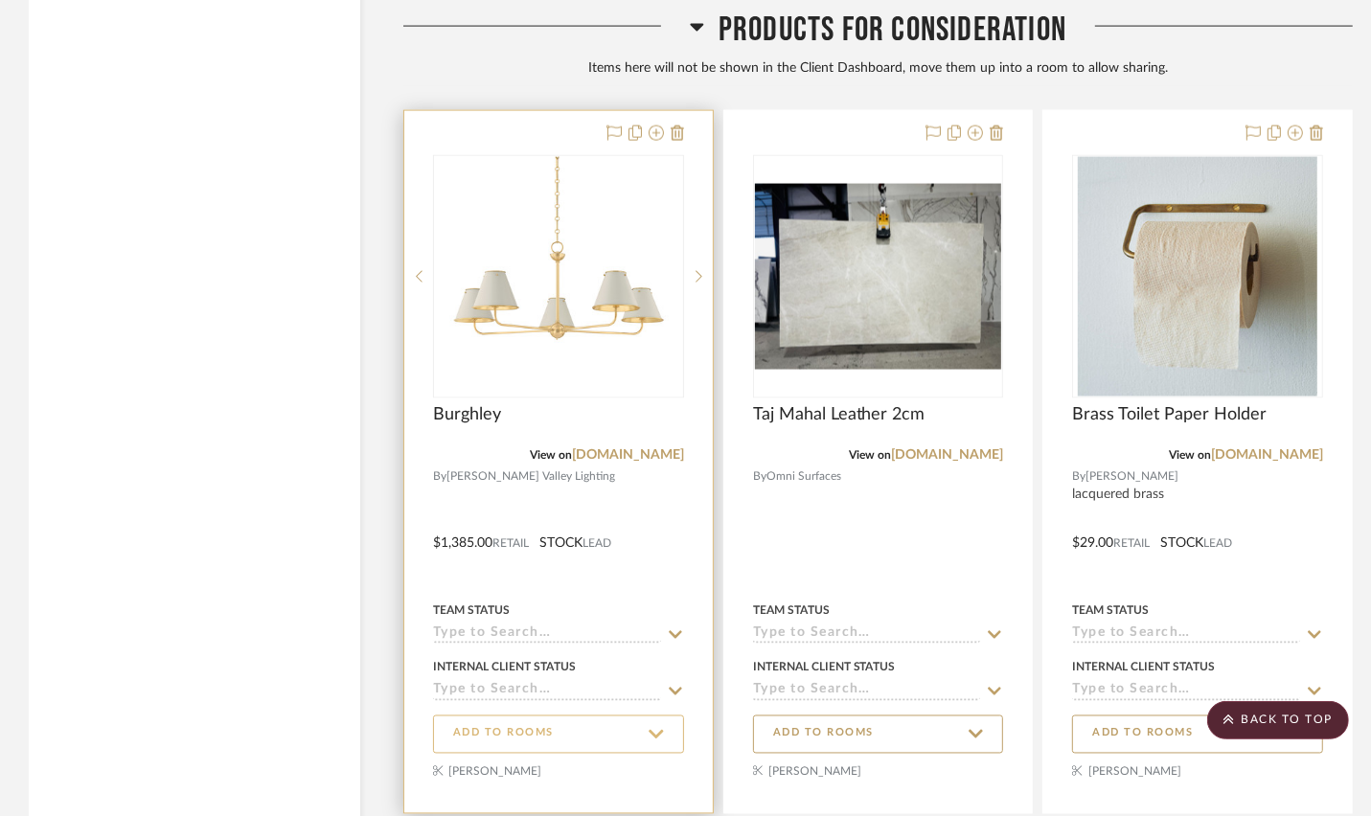
click at [601, 721] on span "ADD TO ROOMS" at bounding box center [558, 734] width 211 height 26
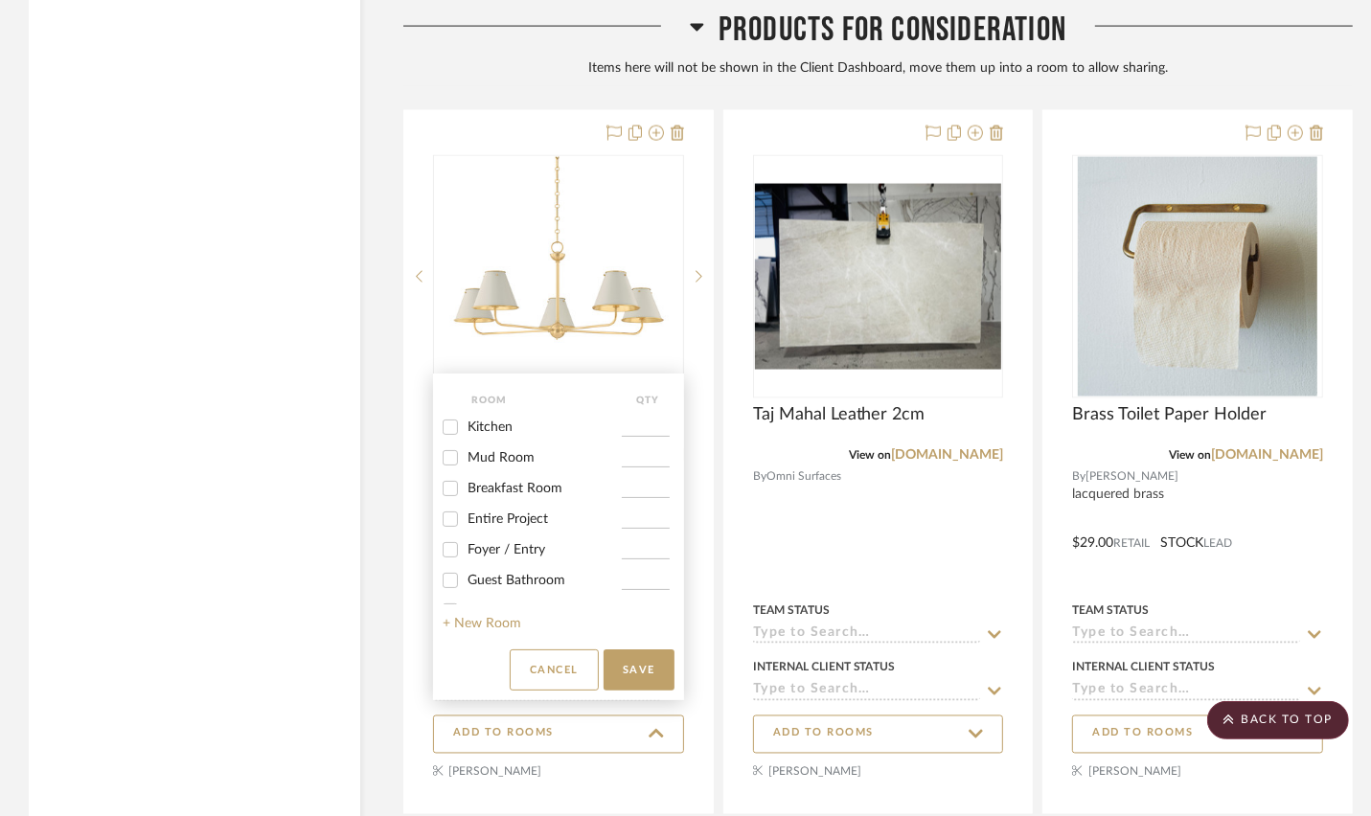
click at [508, 491] on span "Breakfast Room" at bounding box center [515, 488] width 95 height 13
click at [466, 491] on input "Breakfast Room" at bounding box center [450, 488] width 31 height 31
checkbox input "true"
type input "1"
click at [628, 655] on button "Save" at bounding box center [639, 670] width 71 height 41
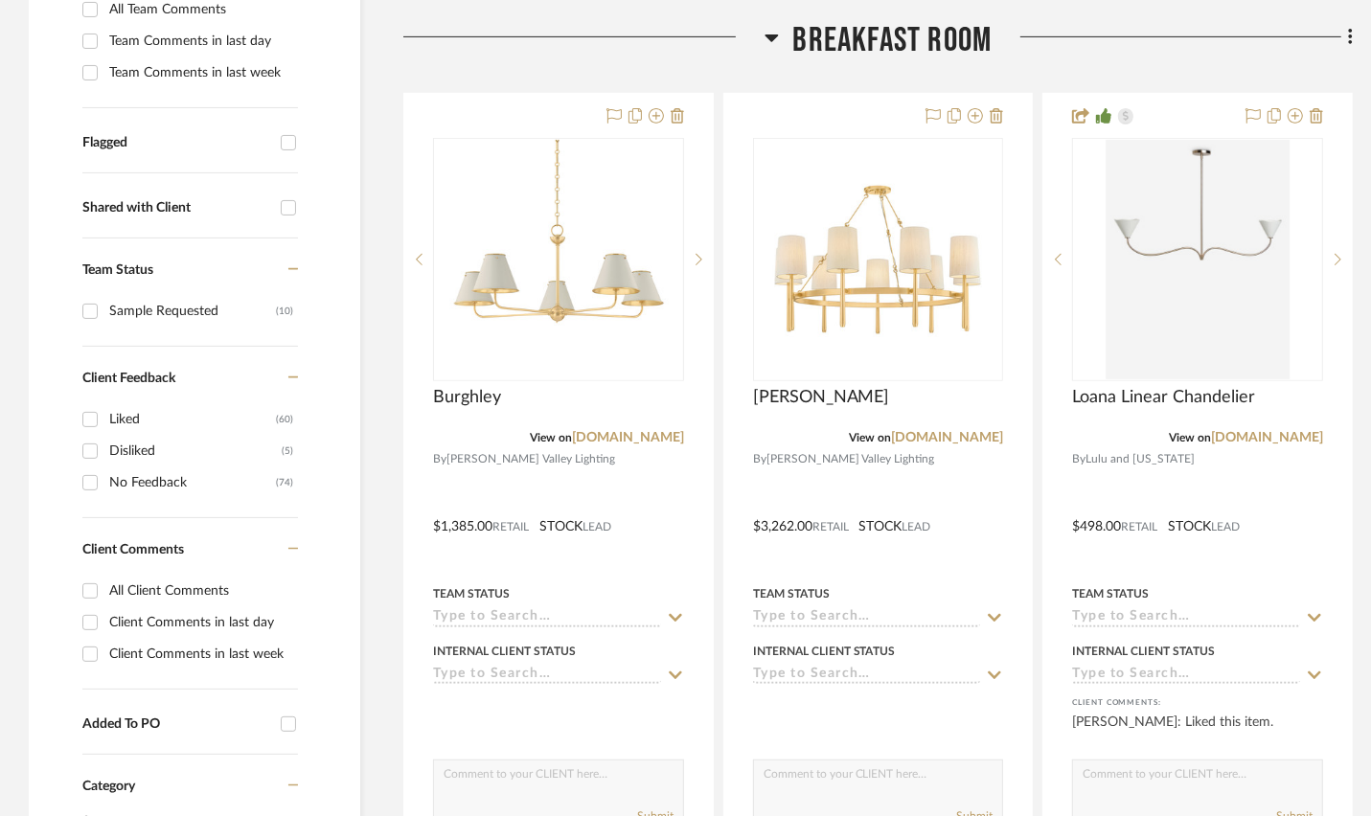
scroll to position [683, 0]
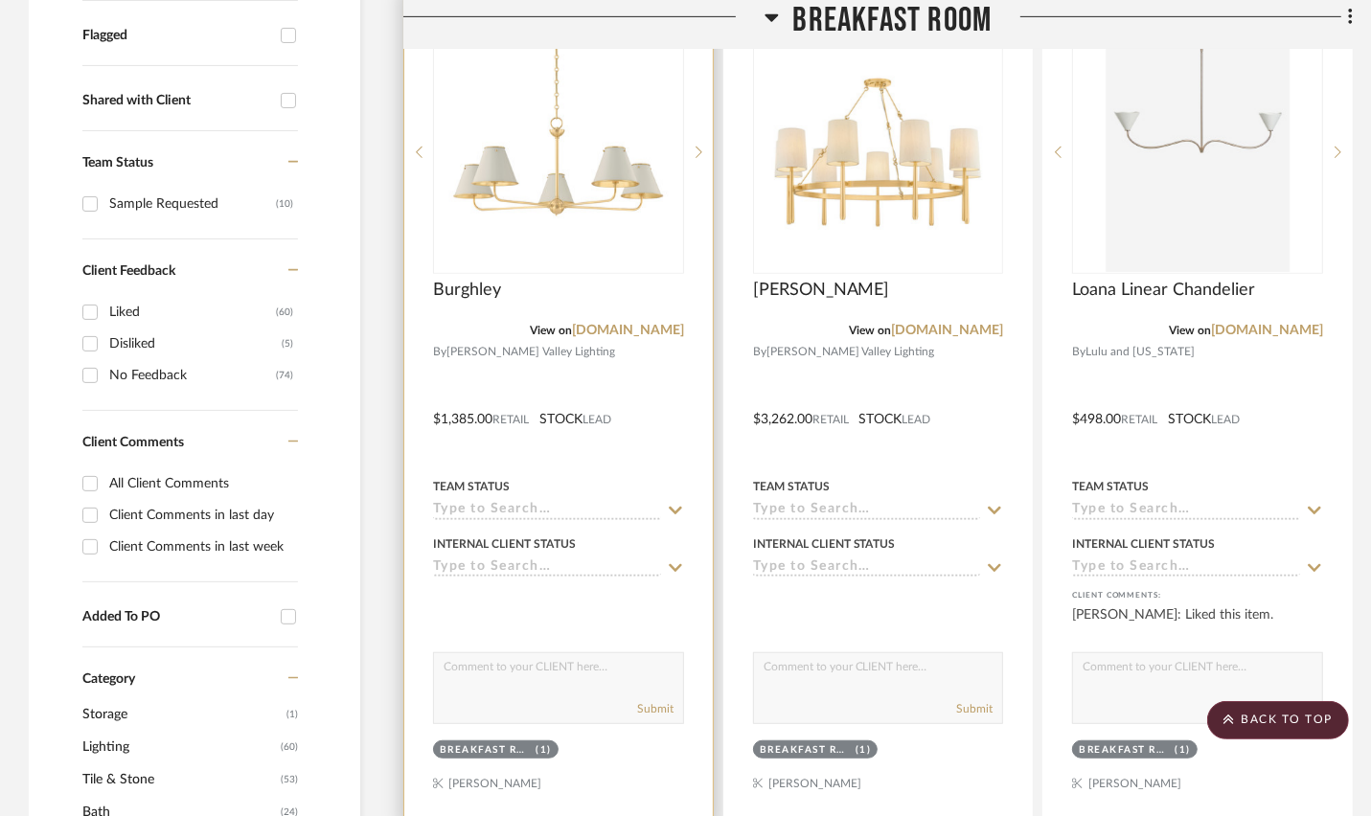
click at [584, 775] on div at bounding box center [558, 406] width 308 height 838
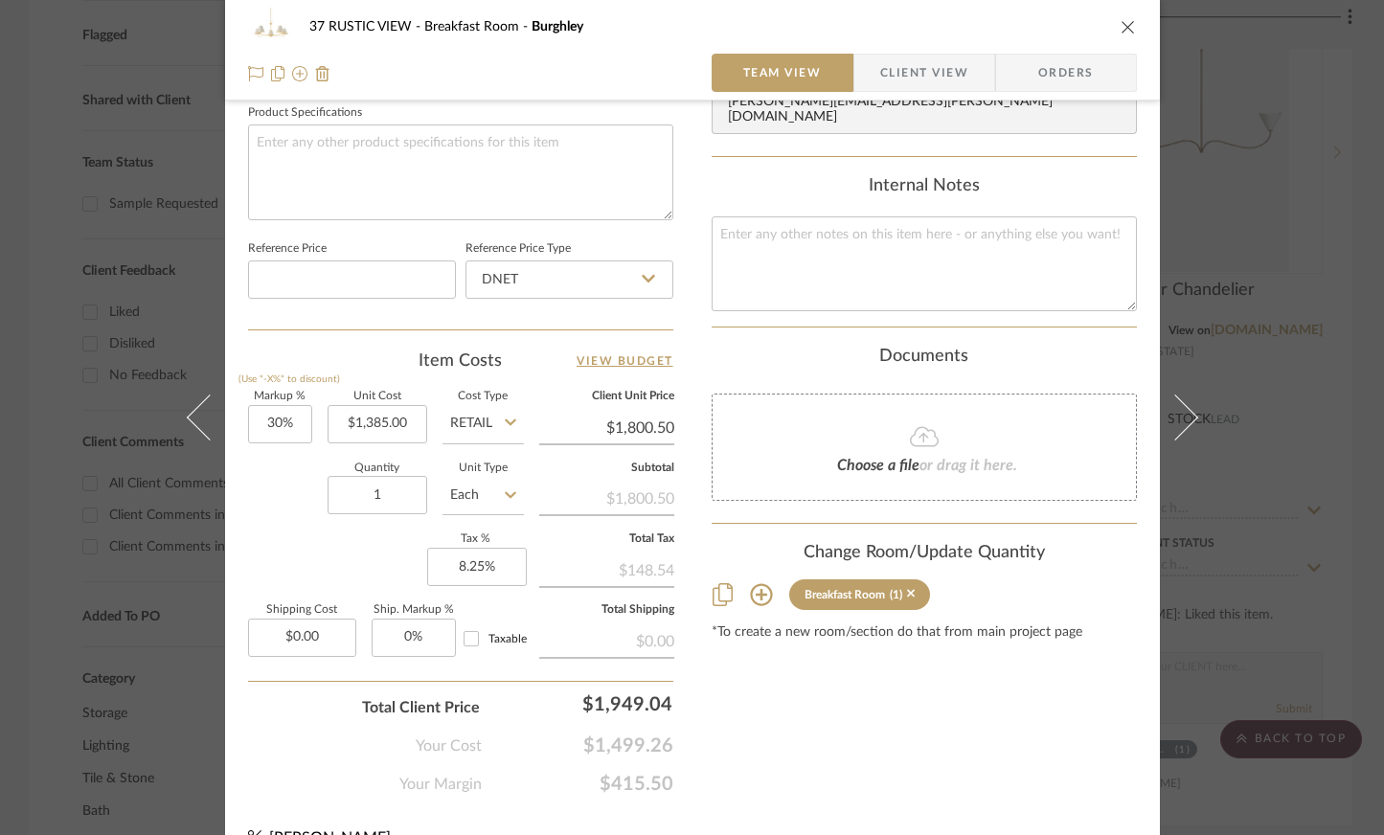
scroll to position [944, 0]
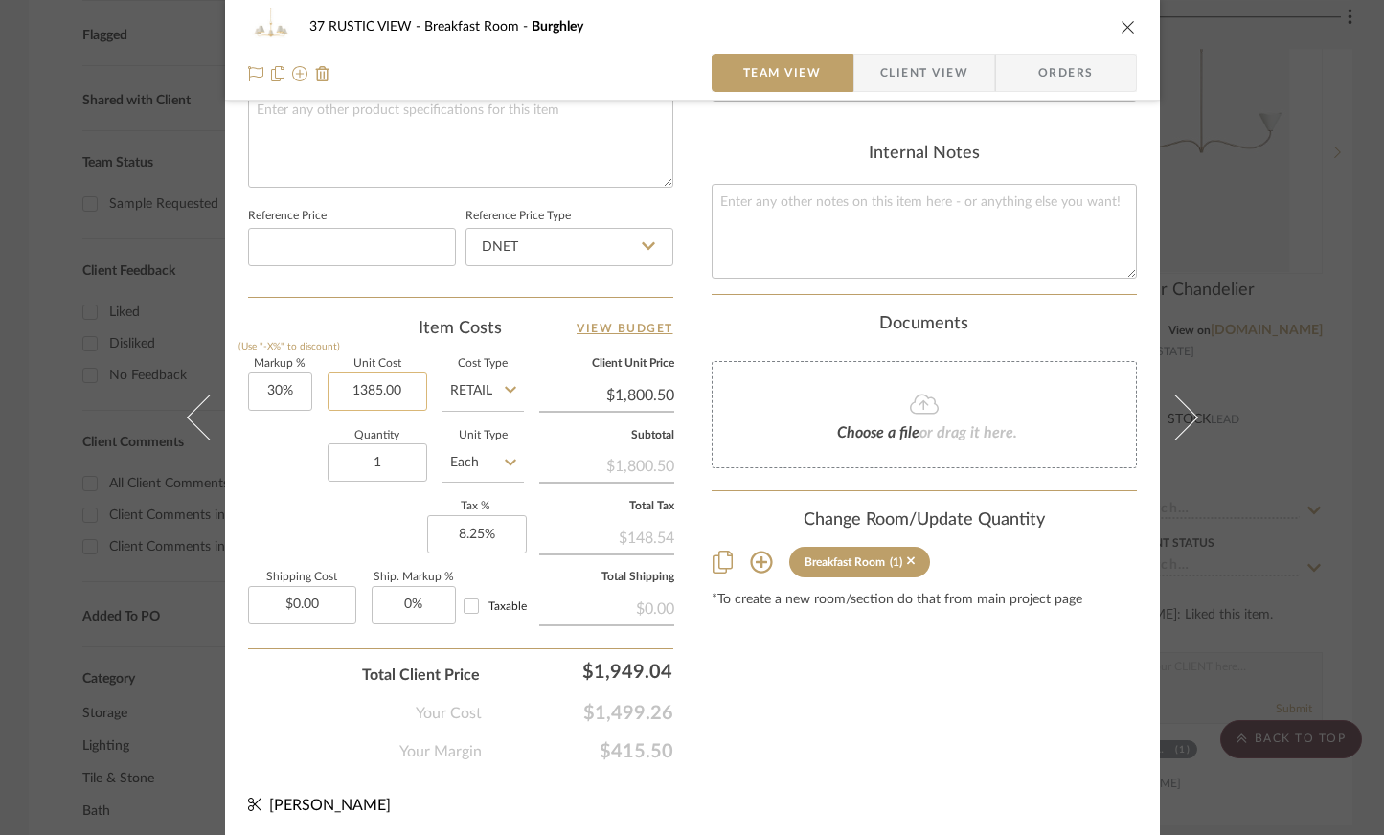
click at [386, 373] on input "1385.00" at bounding box center [378, 392] width 100 height 38
type input "$2,327.00"
click at [285, 486] on div "Quantity 1 Unit Type Each" at bounding box center [386, 465] width 276 height 68
type input "$3,025.10"
click at [767, 547] on div "Breakfast Room (1)" at bounding box center [924, 562] width 425 height 31
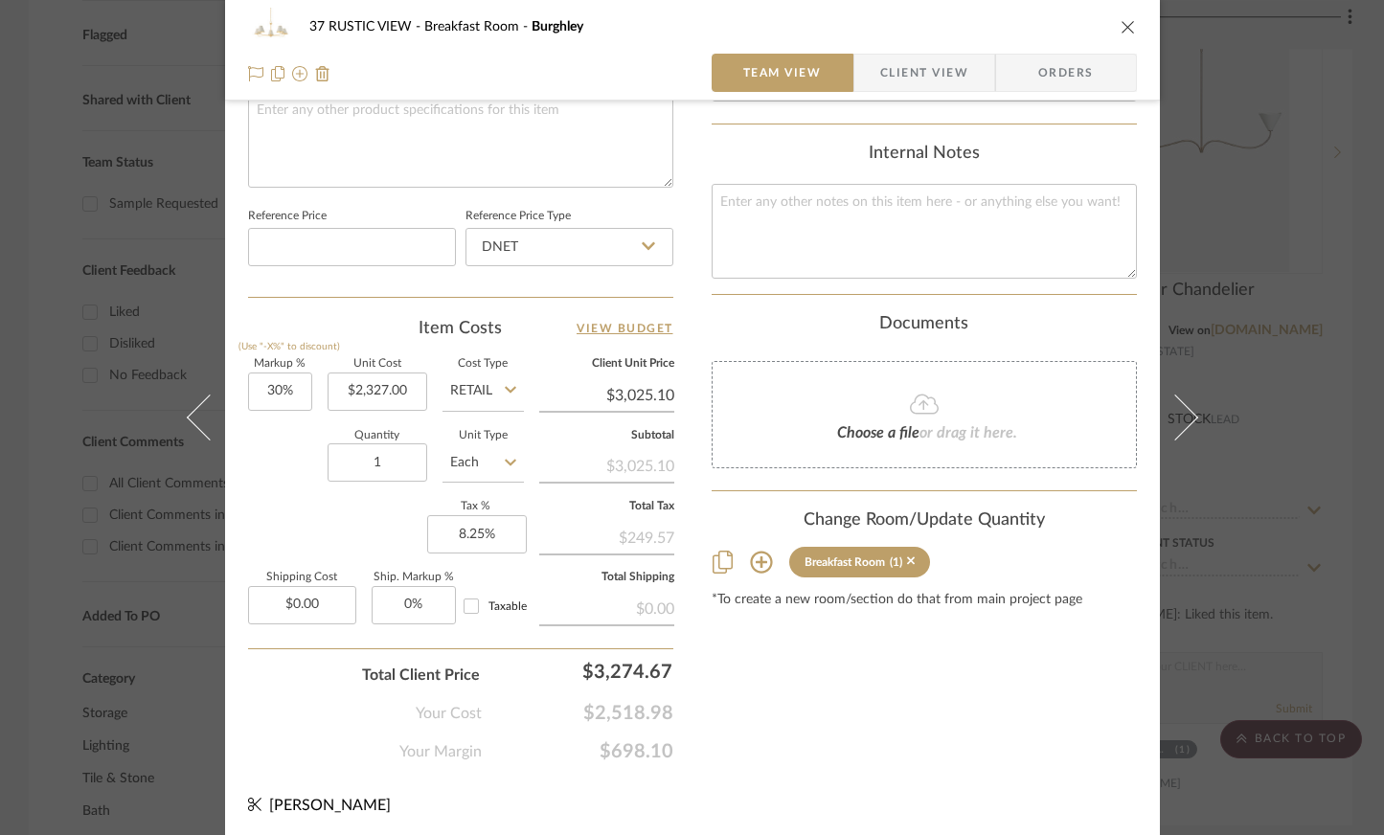
click at [755, 551] on icon at bounding box center [761, 562] width 23 height 23
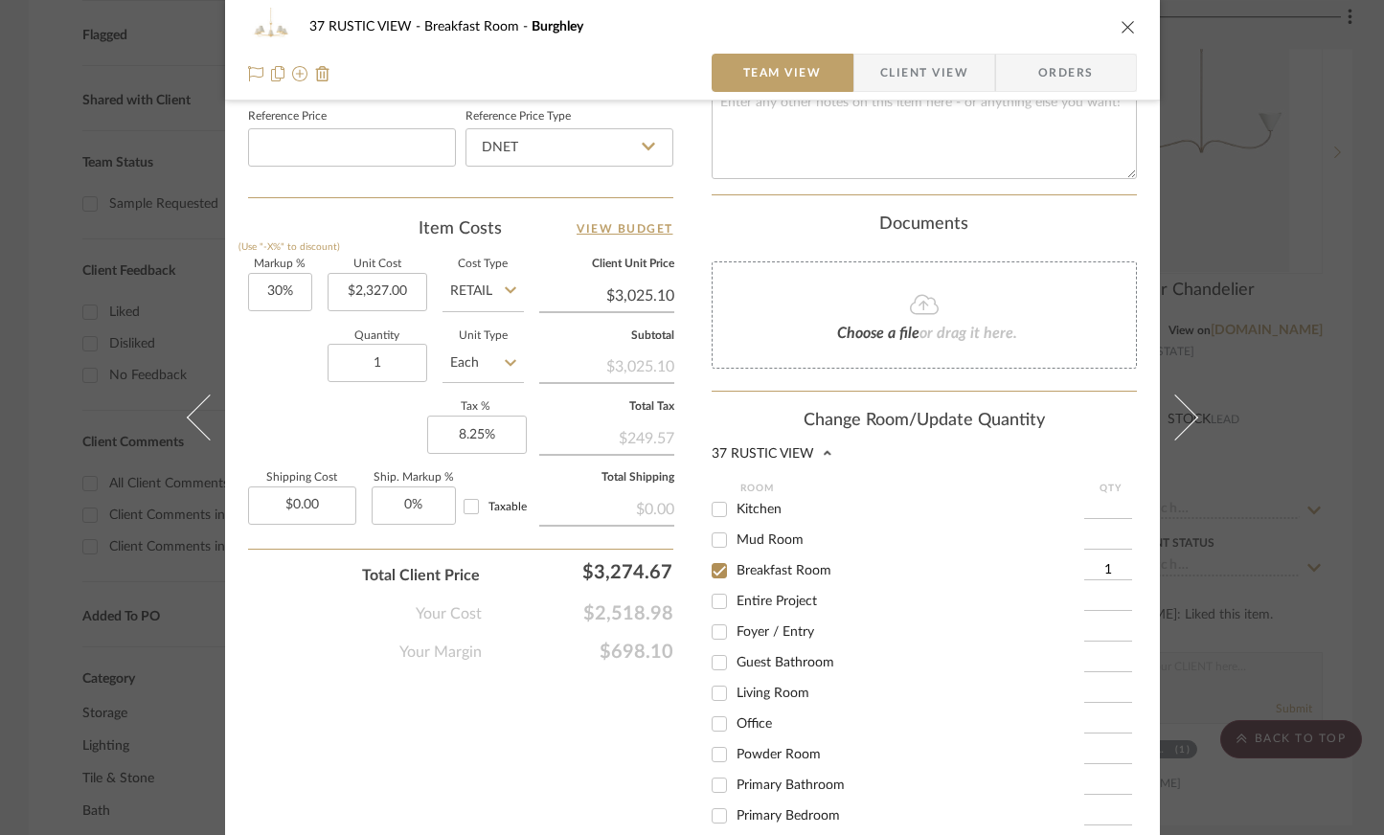
scroll to position [914, 0]
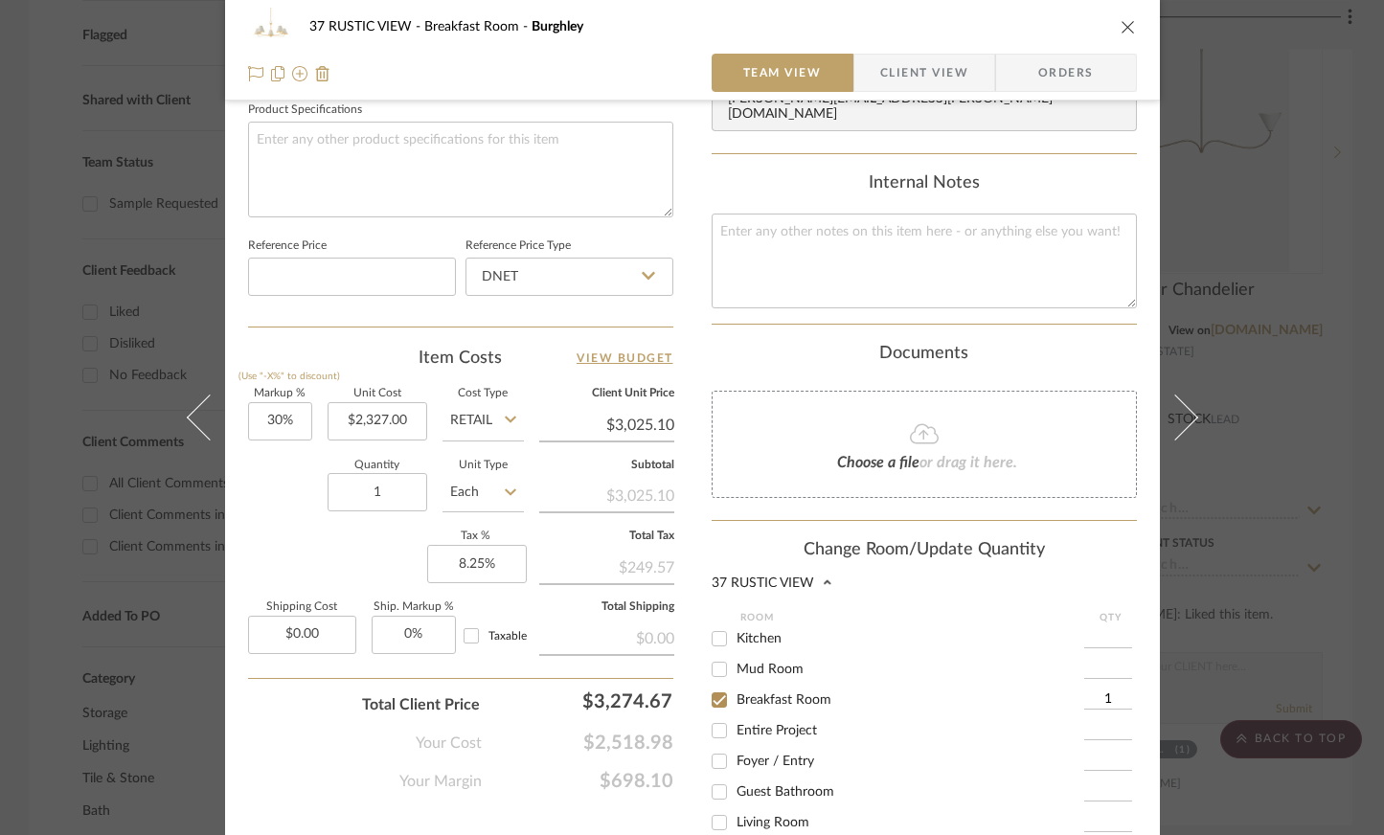
click at [717, 685] on input "Breakfast Room" at bounding box center [719, 700] width 31 height 31
checkbox input "false"
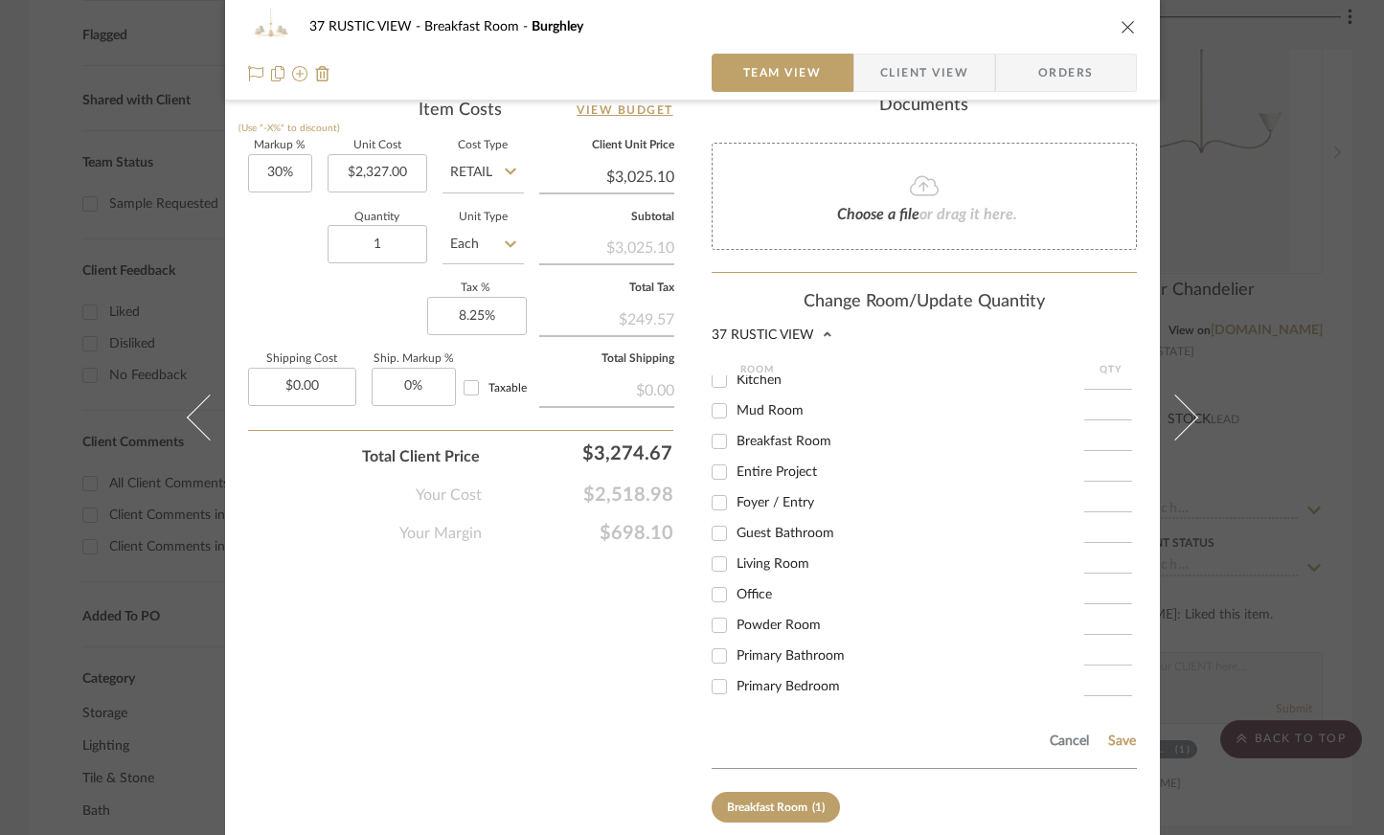
scroll to position [1221, 0]
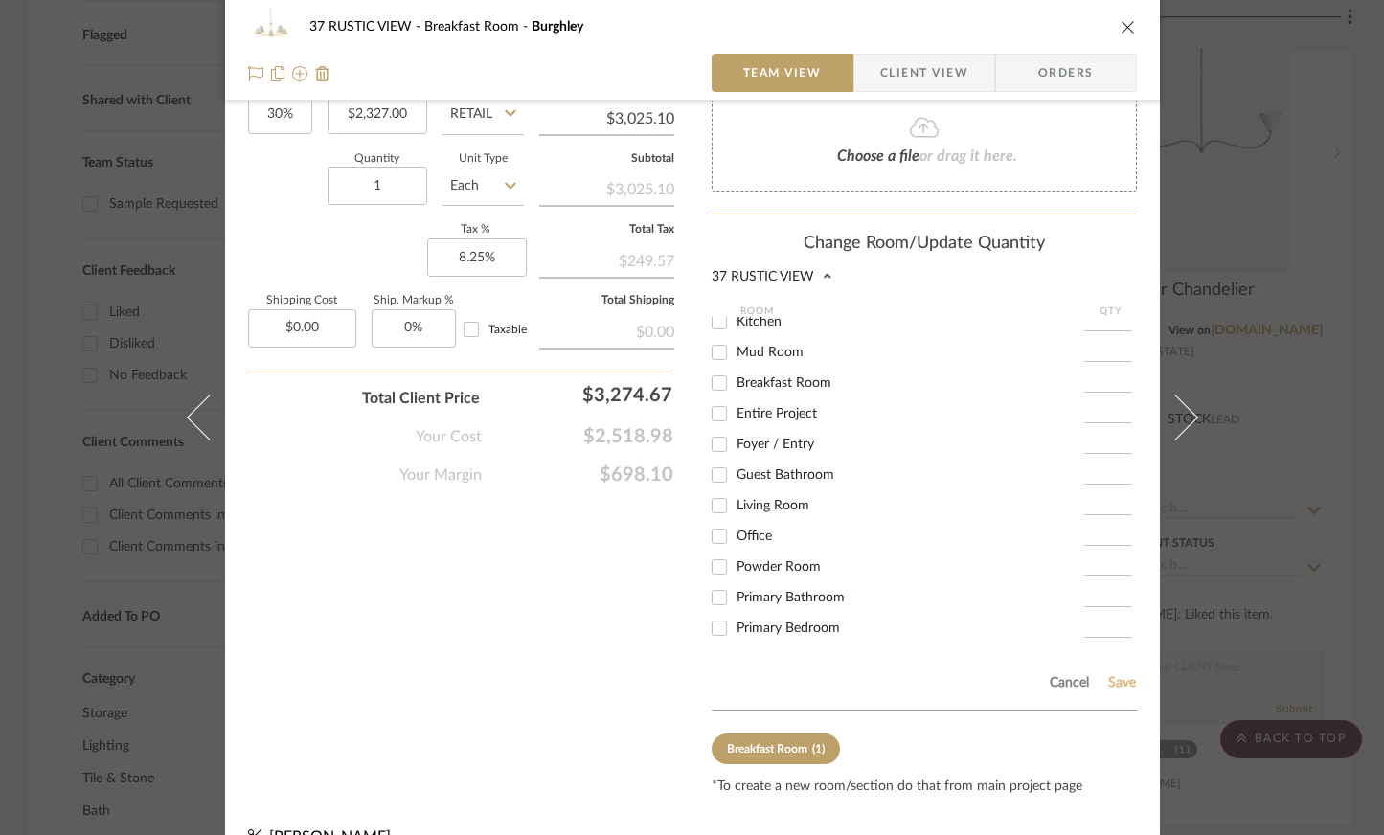
click at [1107, 675] on button "Save" at bounding box center [1122, 682] width 30 height 15
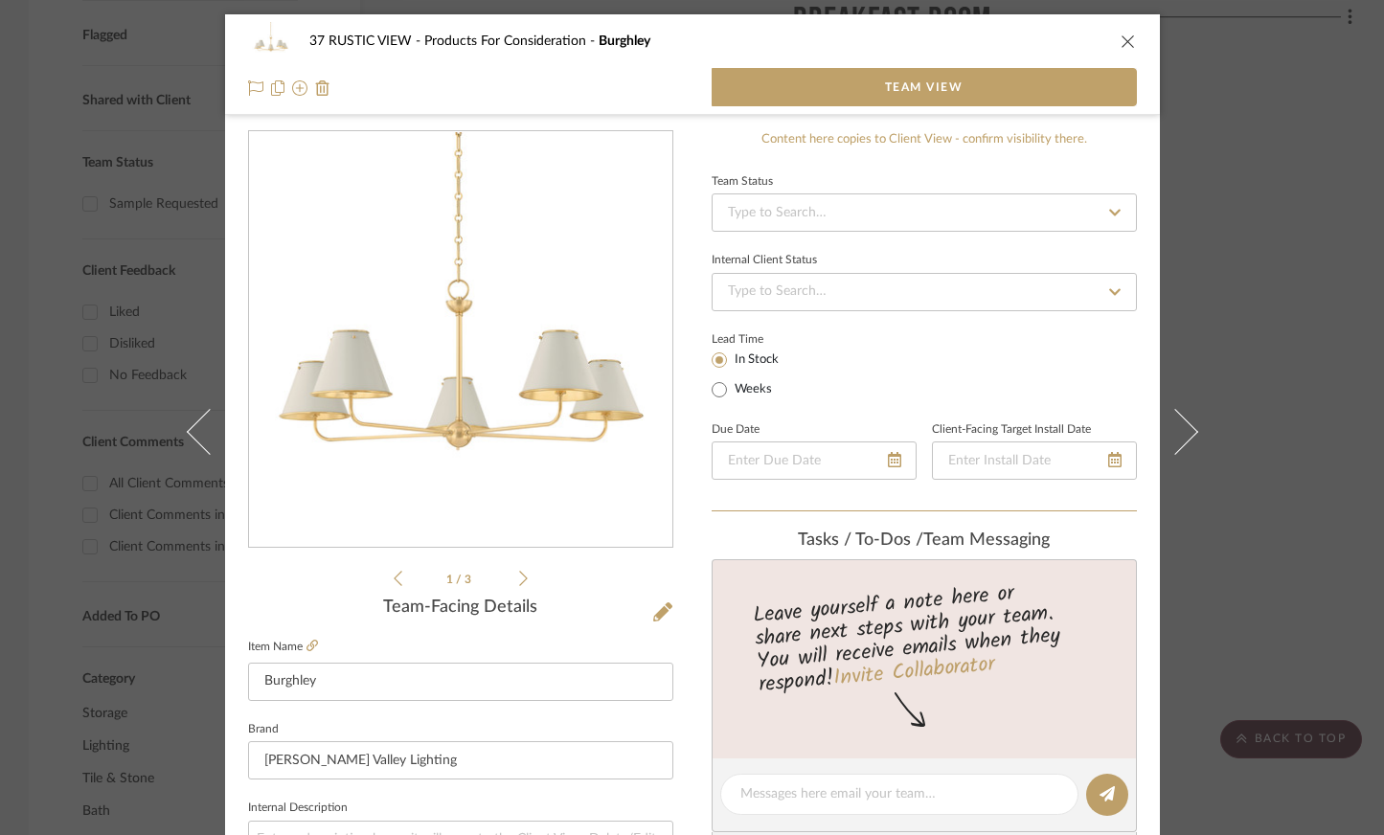
scroll to position [479, 0]
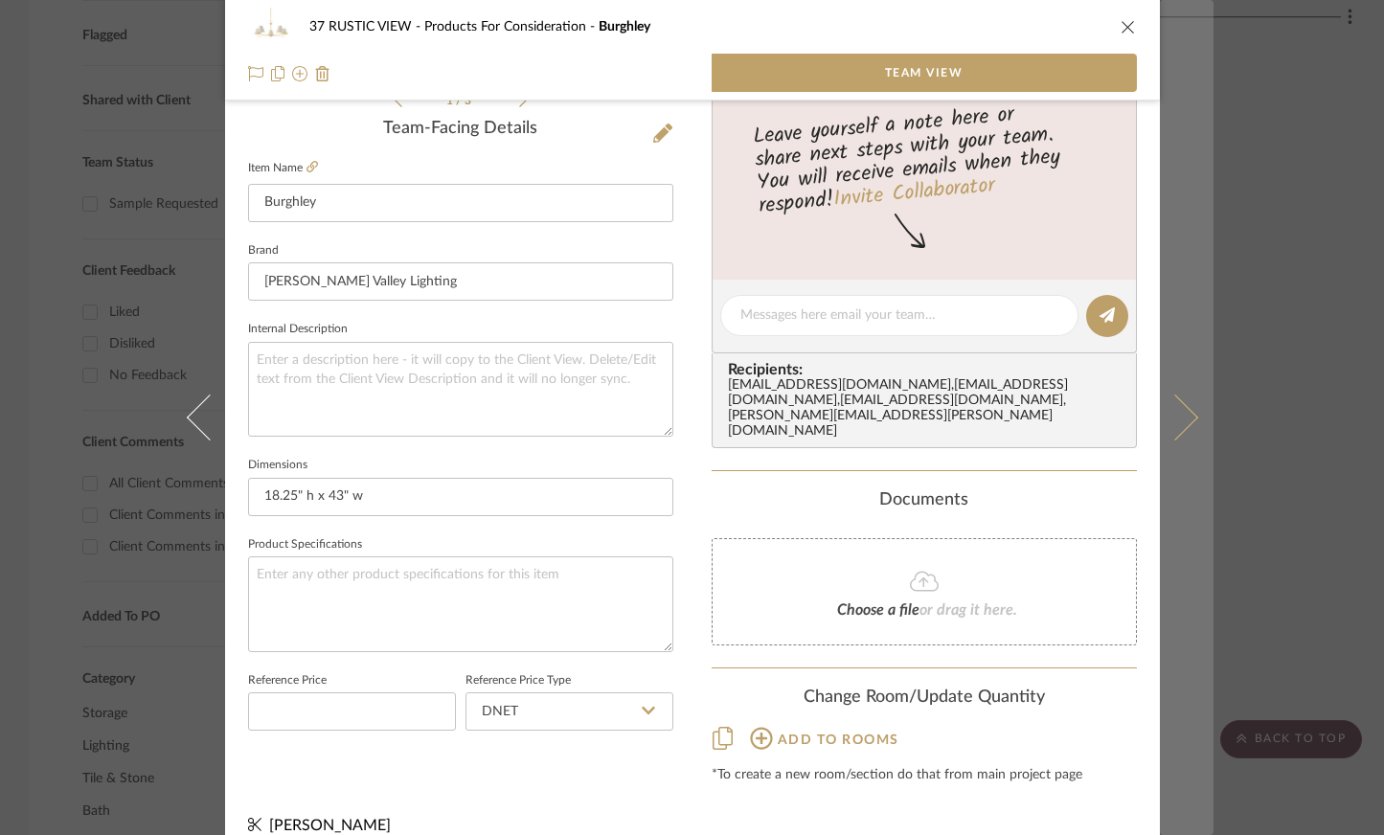
click at [1177, 399] on button at bounding box center [1187, 417] width 54 height 835
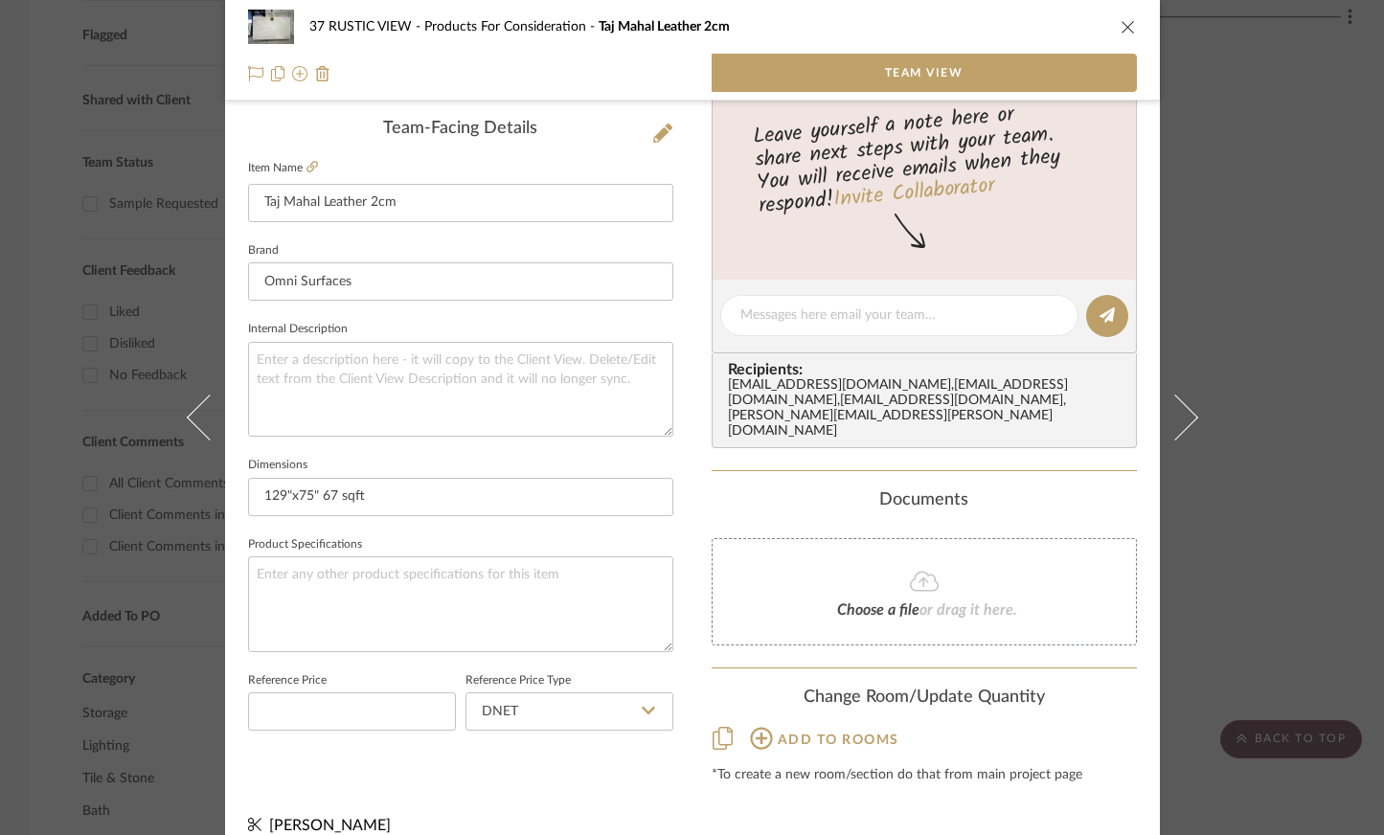
scroll to position [0, 0]
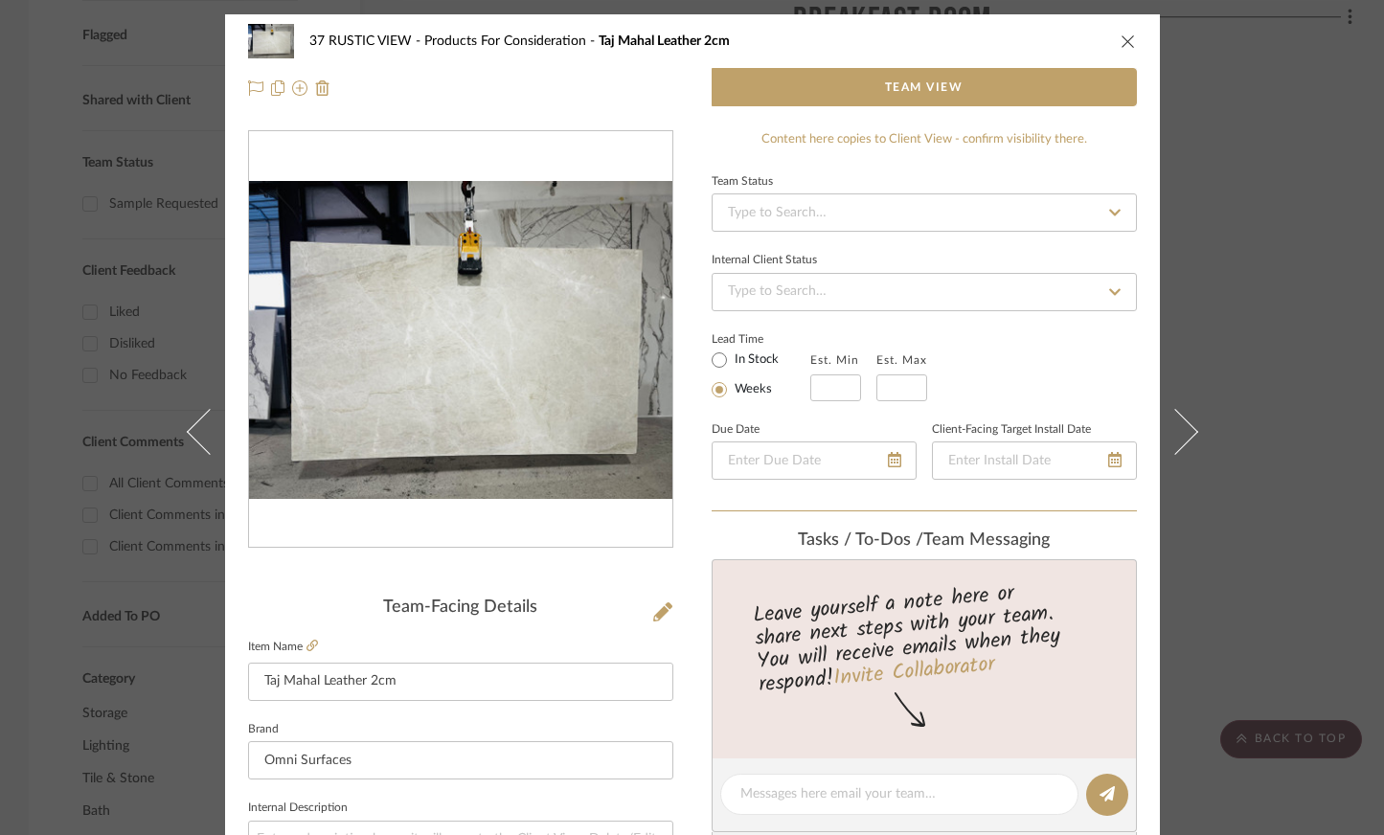
click at [1123, 42] on icon "close" at bounding box center [1128, 41] width 15 height 15
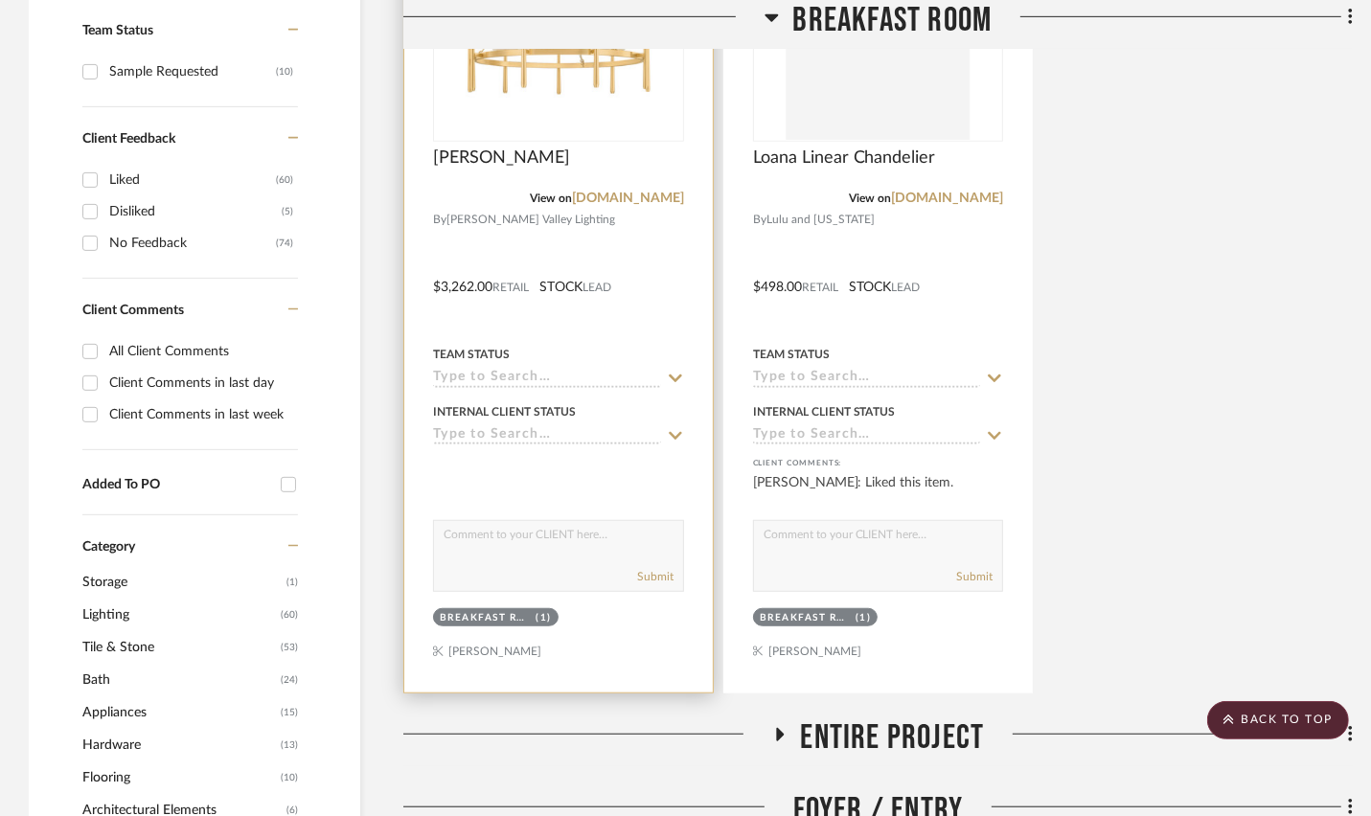
scroll to position [818, 0]
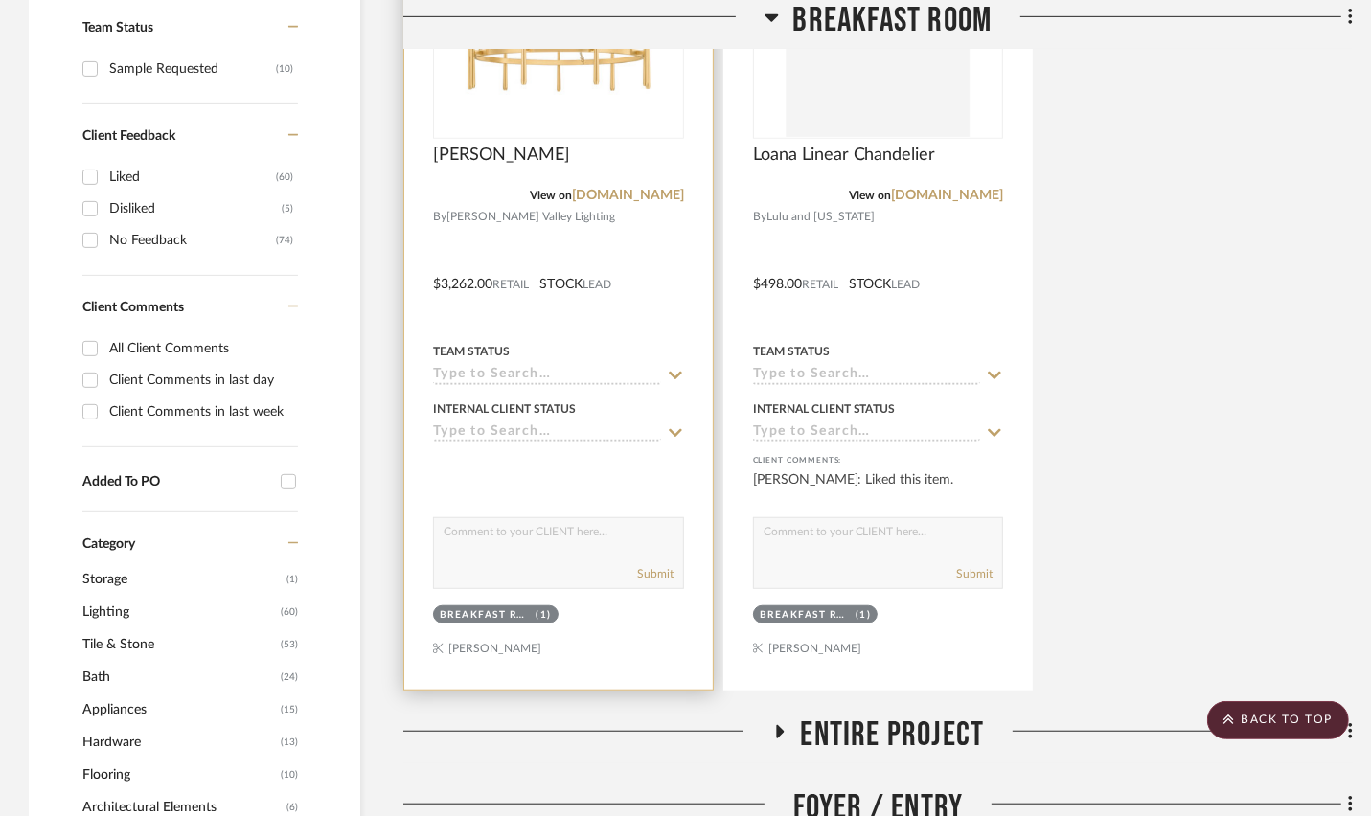
click at [644, 638] on div at bounding box center [558, 271] width 308 height 838
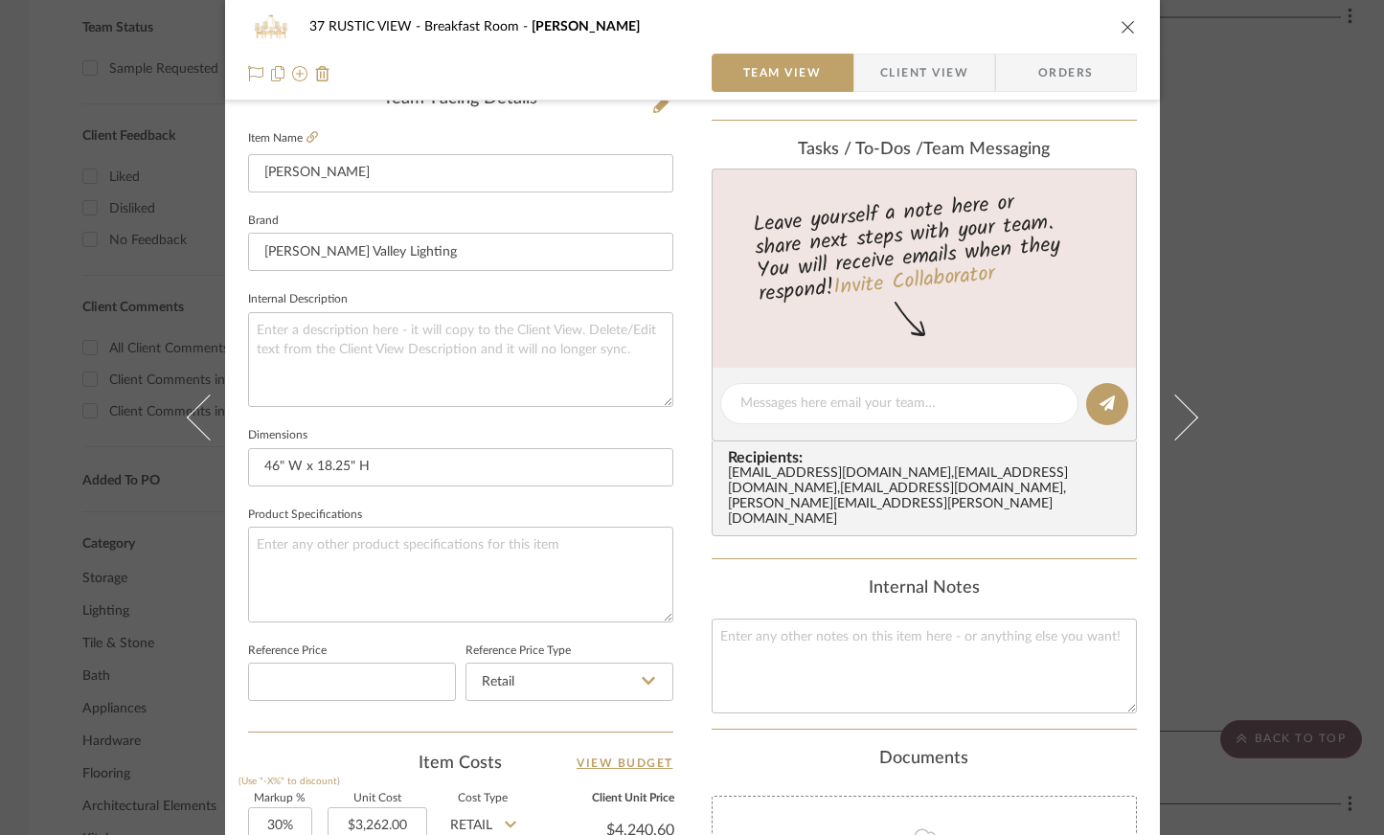
scroll to position [944, 0]
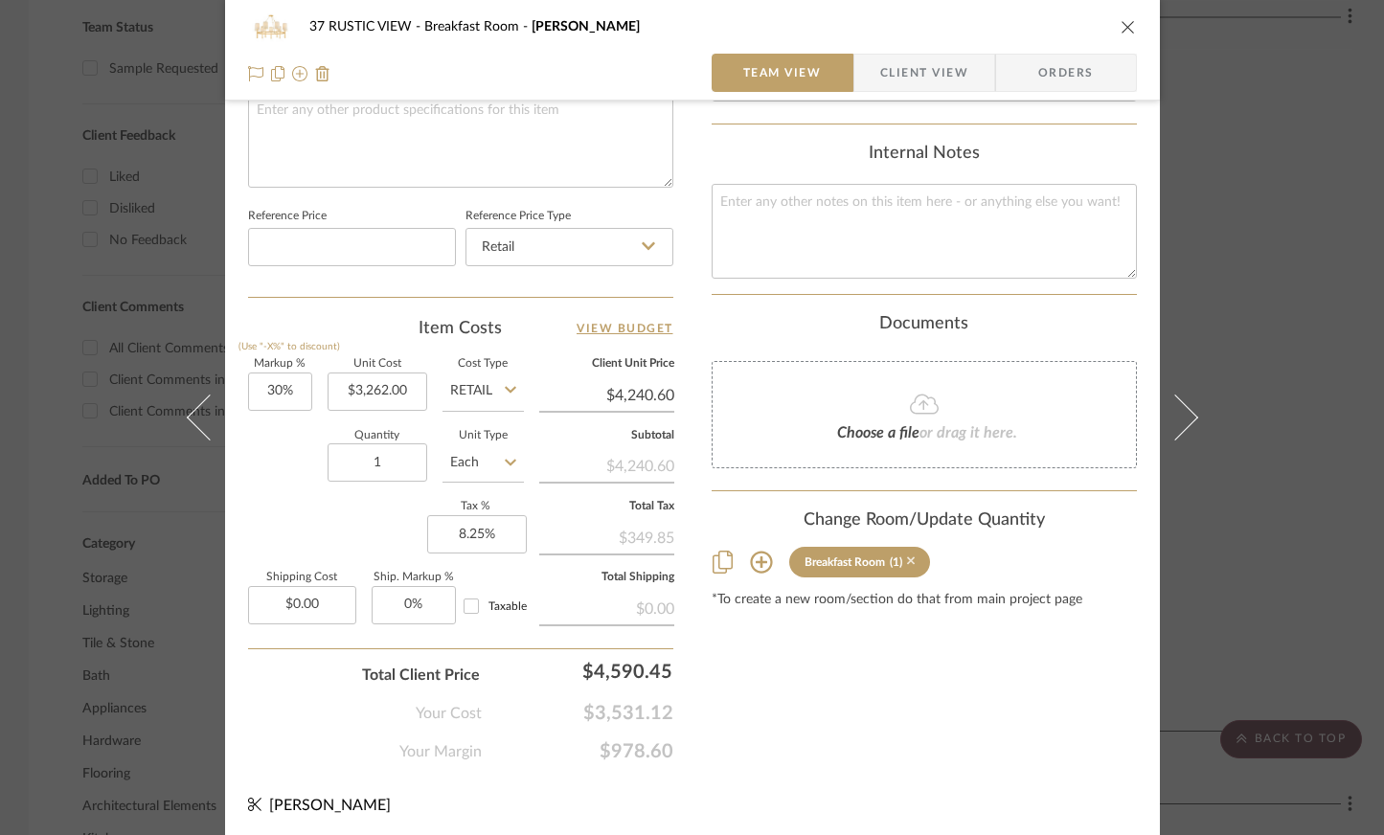
click at [908, 558] on icon at bounding box center [911, 562] width 9 height 9
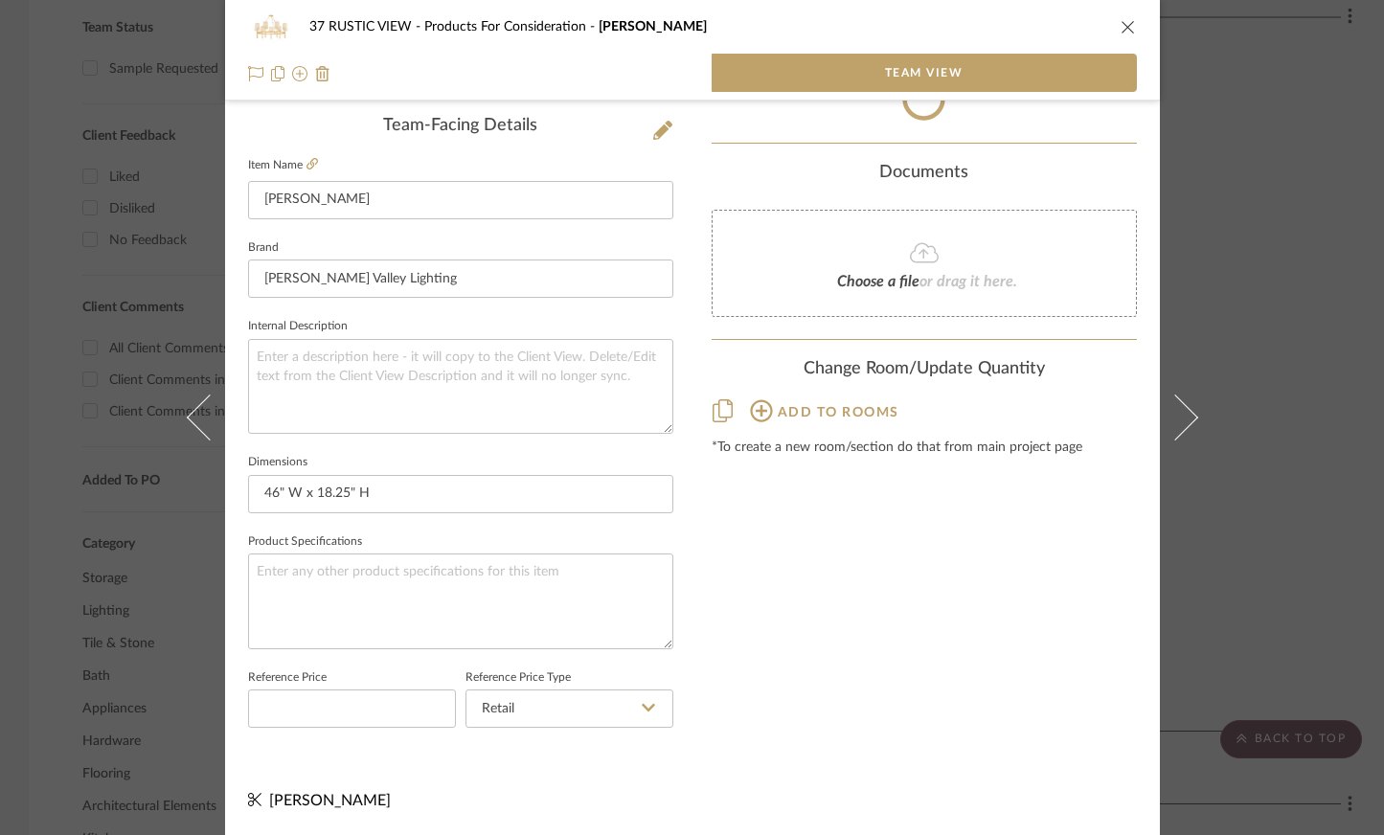
scroll to position [479, 0]
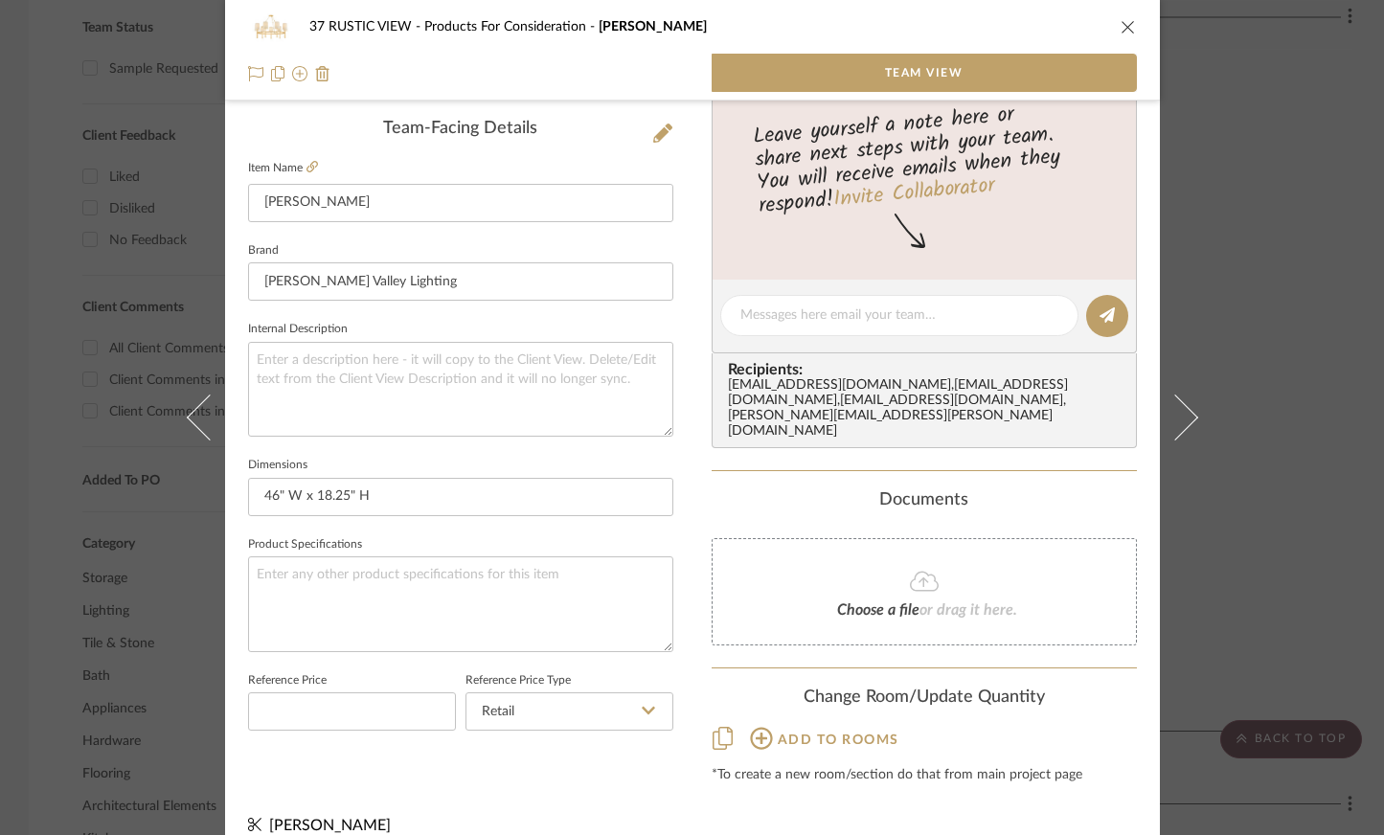
click at [1130, 27] on div "37 RUSTIC VIEW Products For Consideration [PERSON_NAME] Team View" at bounding box center [692, 50] width 935 height 101
click at [1121, 25] on icon "close" at bounding box center [1128, 26] width 15 height 15
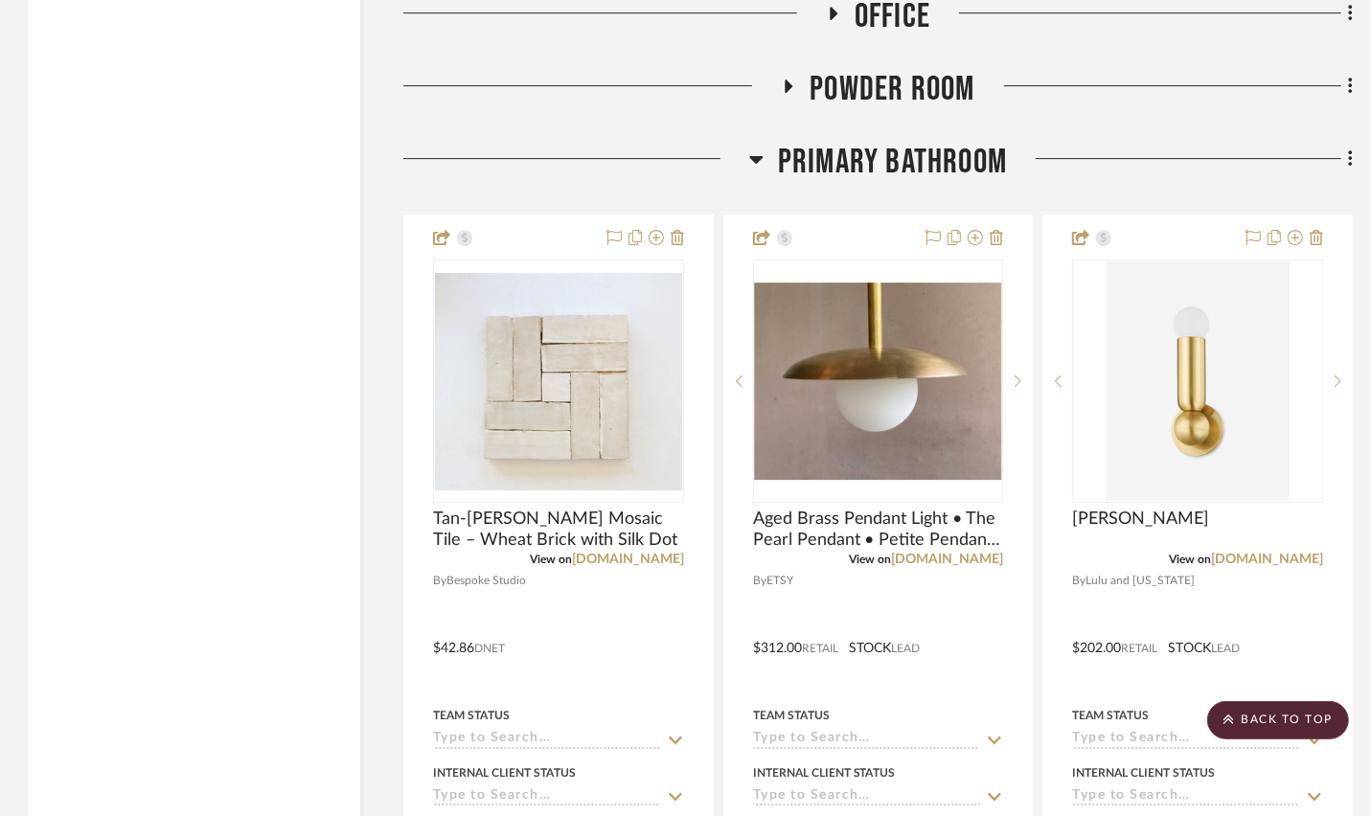
scroll to position [3890, 0]
